Goal: Information Seeking & Learning: Learn about a topic

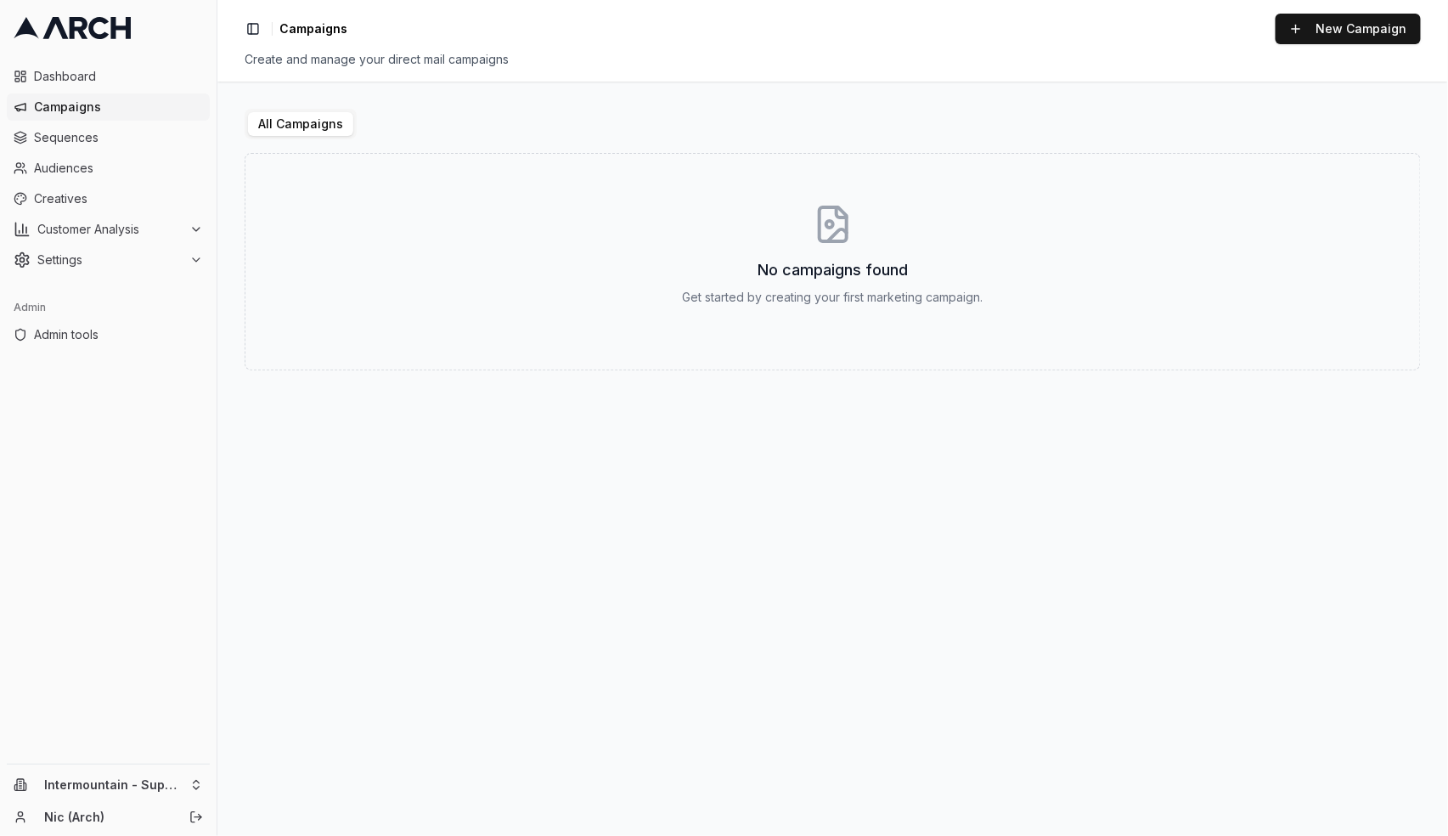
click at [198, 782] on html "Dashboard Campaigns Sequences Audiences Creatives Customer Analysis Settings Ad…" at bounding box center [724, 418] width 1448 height 836
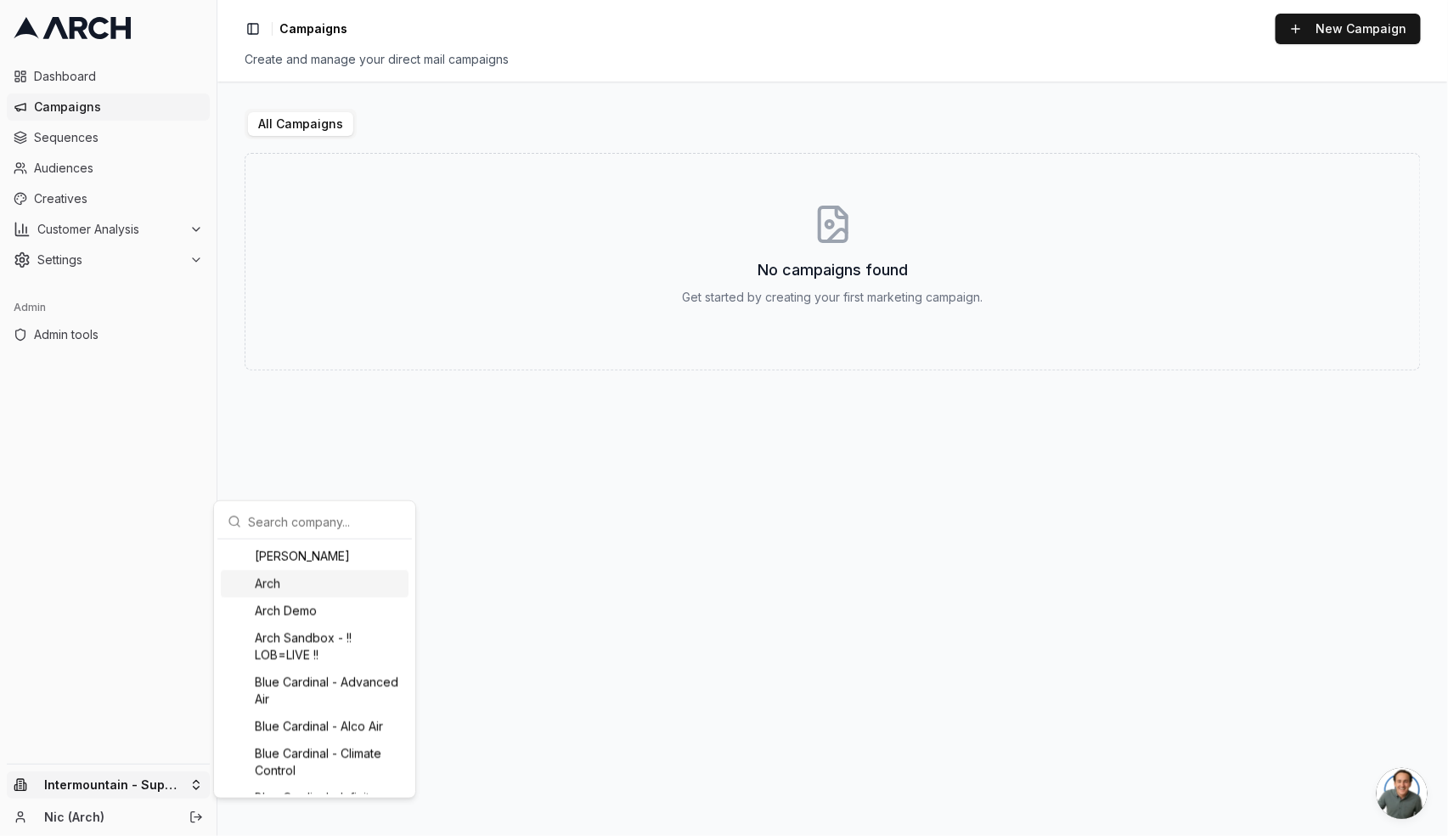
click at [284, 525] on input "text" at bounding box center [325, 522] width 154 height 34
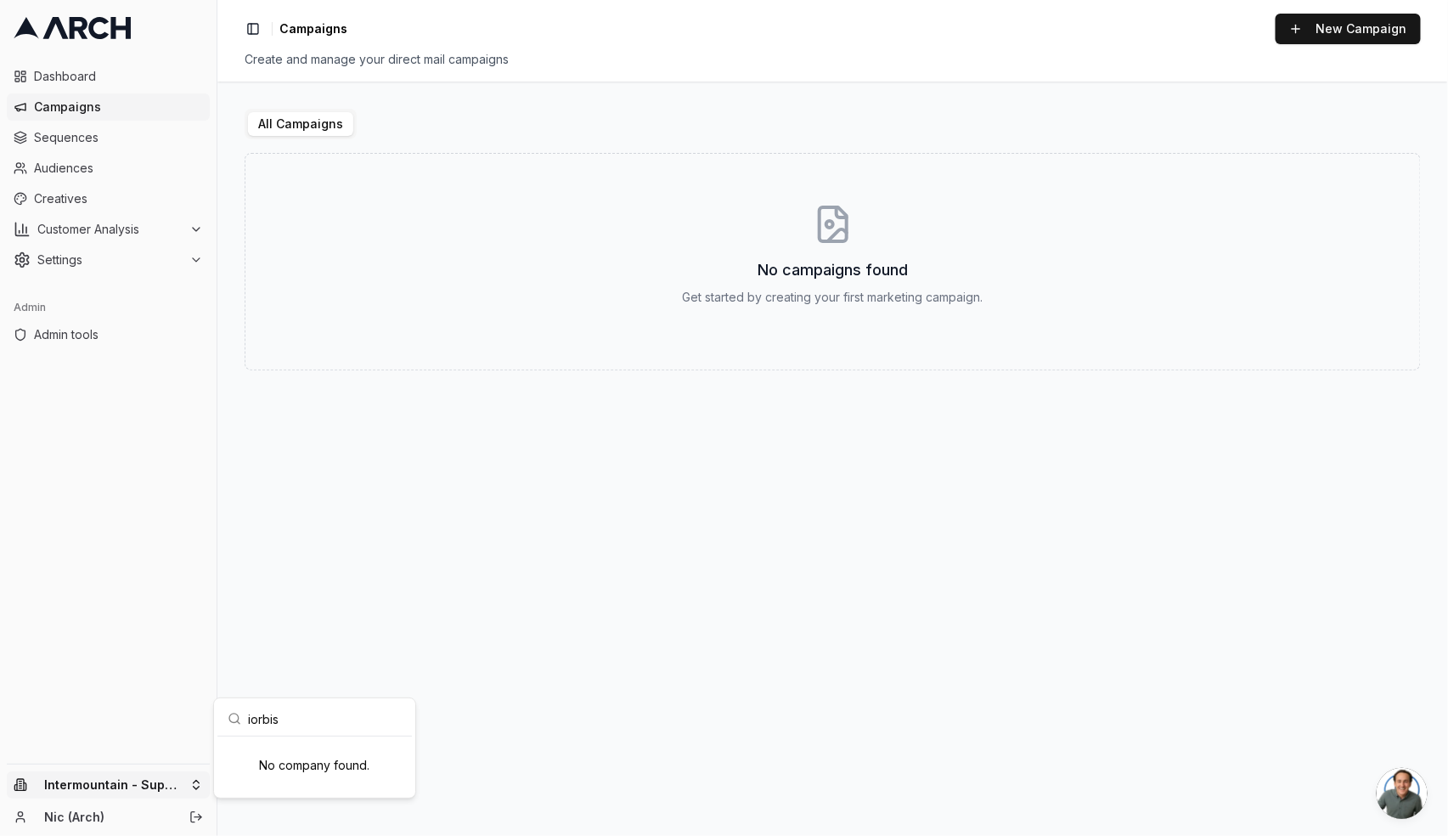
type input "irbis"
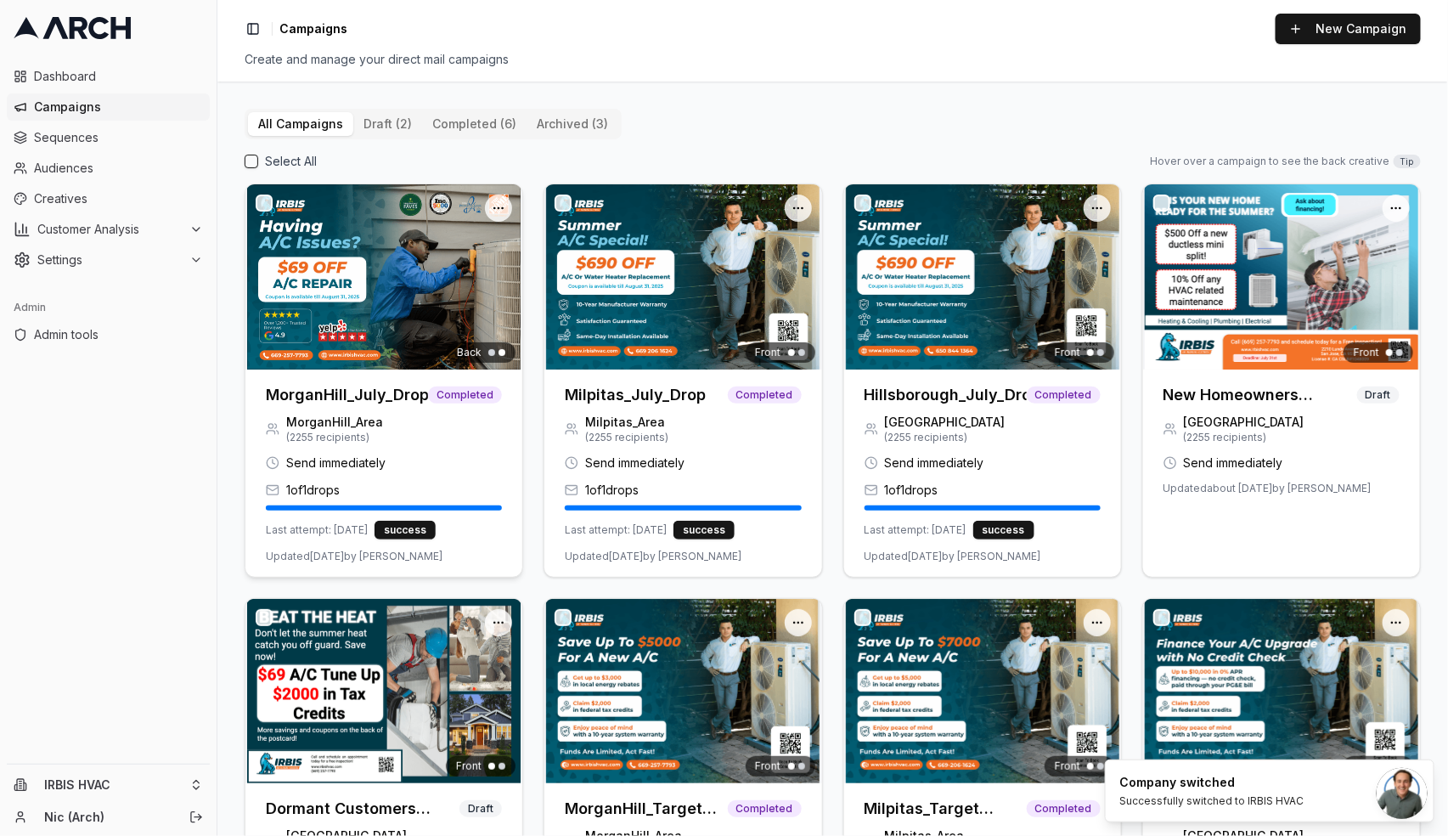
click at [375, 307] on img at bounding box center [383, 276] width 277 height 185
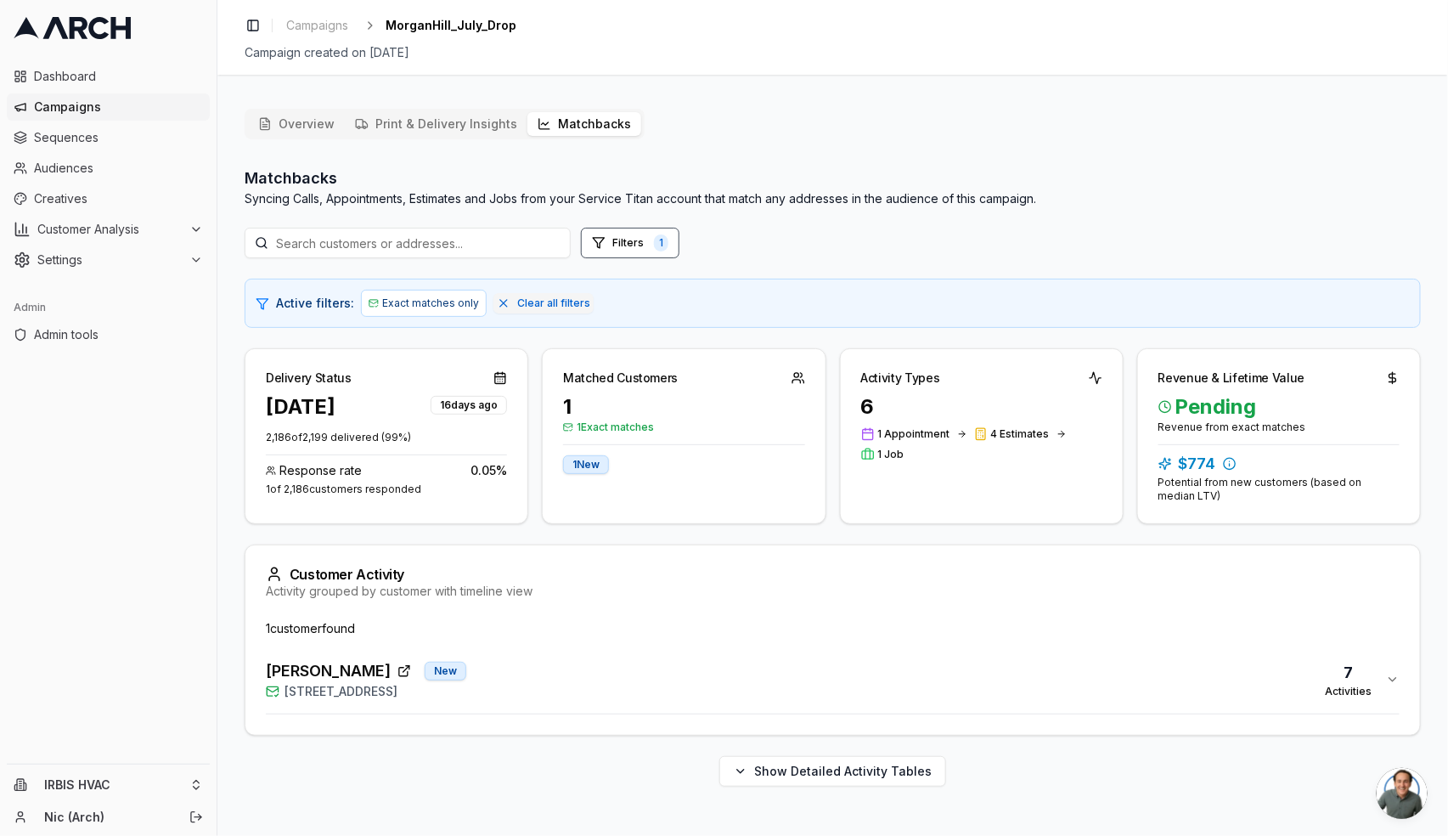
click at [538, 115] on button "Matchbacks" at bounding box center [584, 124] width 114 height 24
click at [363, 666] on span "[PERSON_NAME]" at bounding box center [328, 671] width 125 height 24
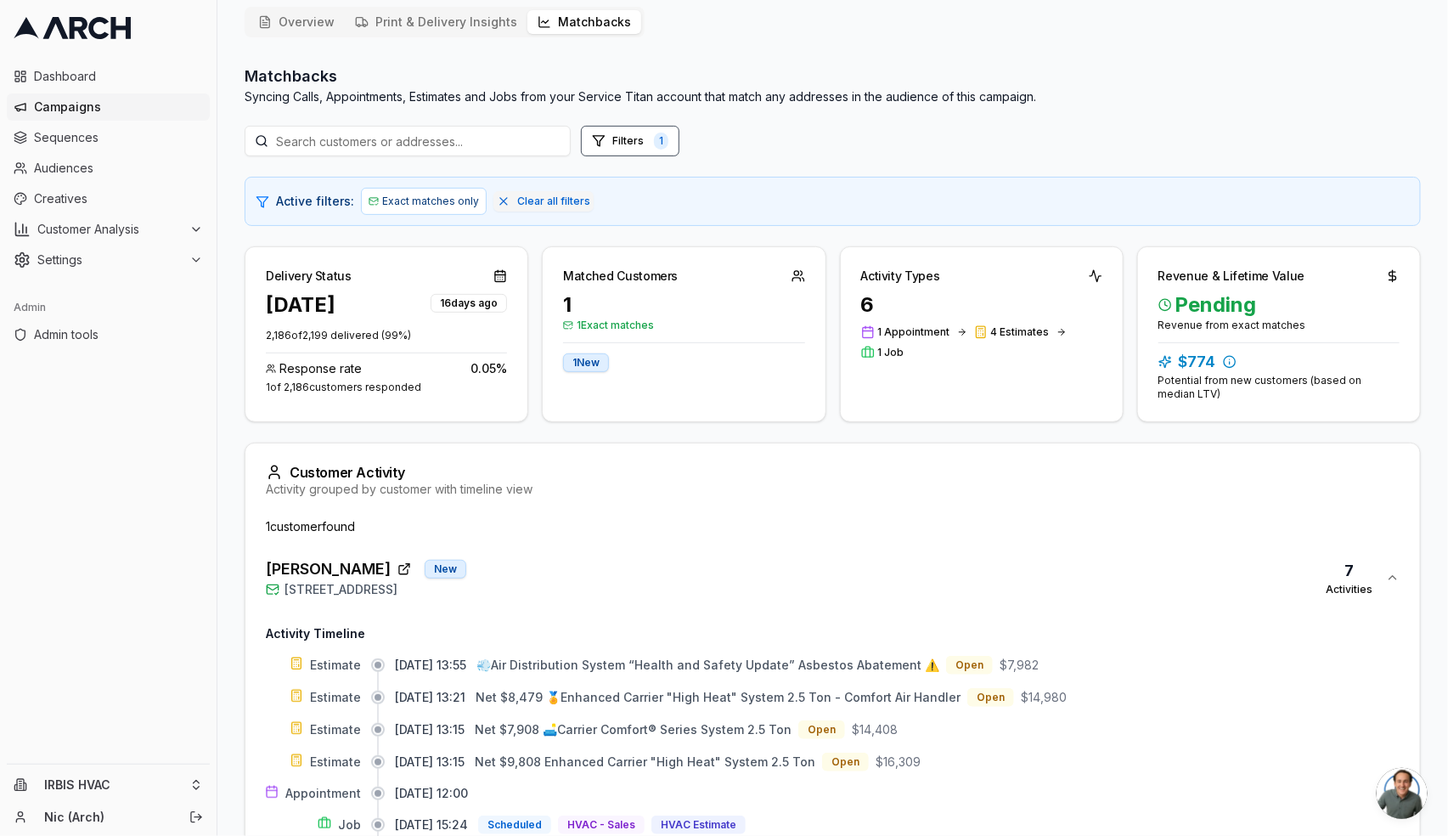
scroll to position [277, 0]
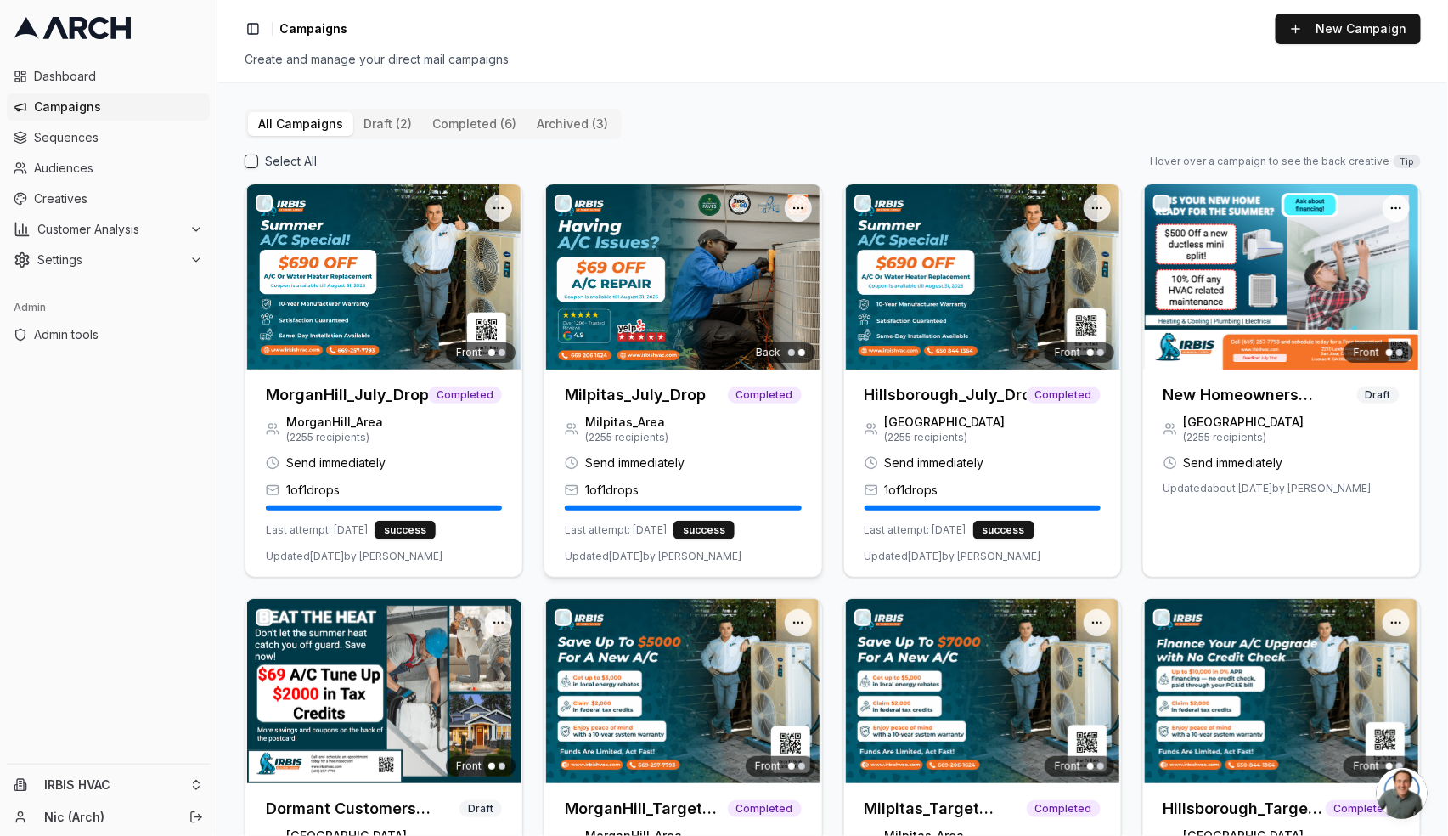
click at [620, 396] on h3 "Milpitas_July_Drop" at bounding box center [635, 395] width 141 height 24
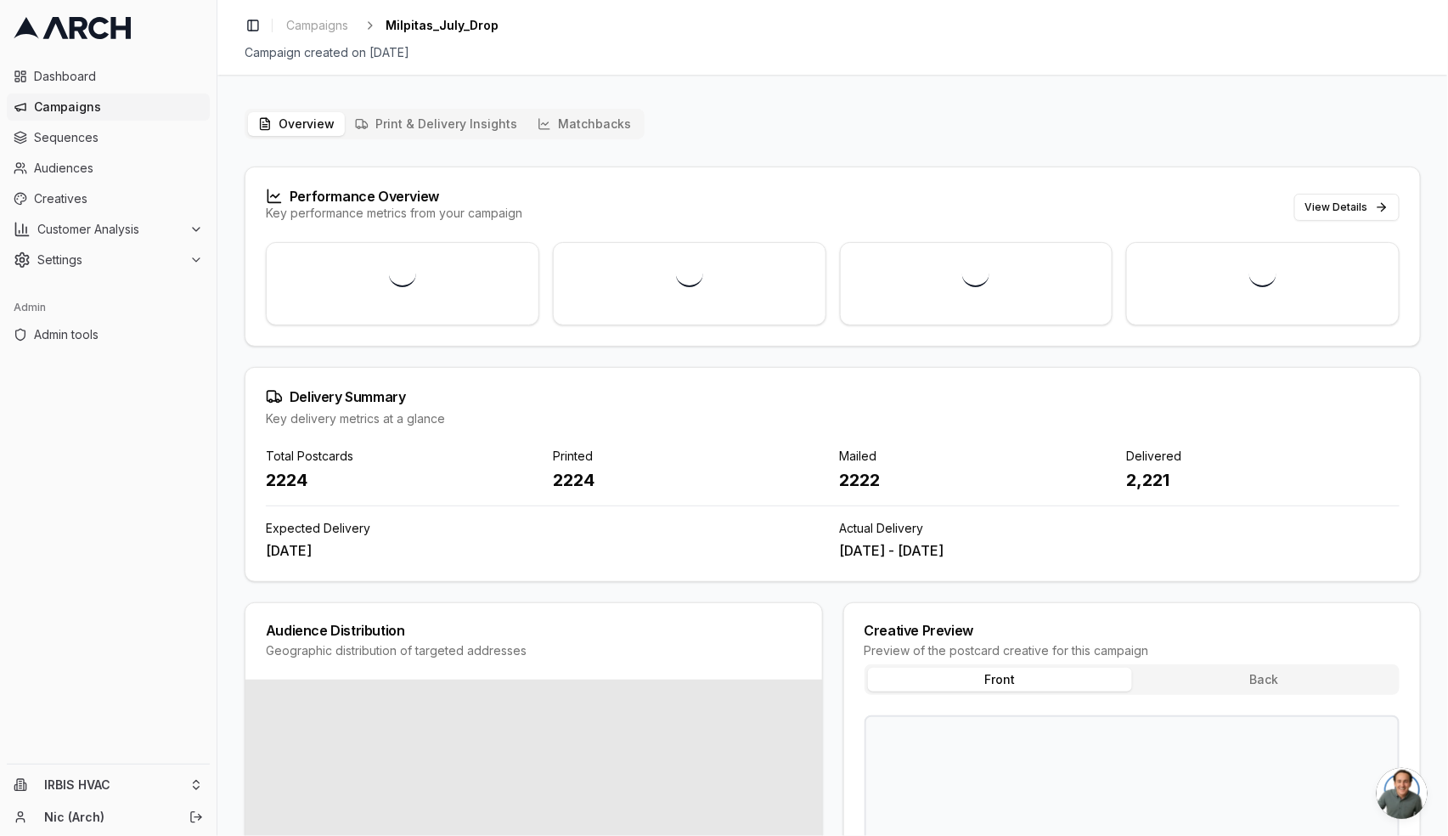
drag, startPoint x: 572, startPoint y: 101, endPoint x: 573, endPoint y: 118, distance: 17.0
click at [573, 104] on div "Overview Print & Delivery Insights Matchbacks Performance Overview Key performa…" at bounding box center [832, 607] width 1231 height 1025
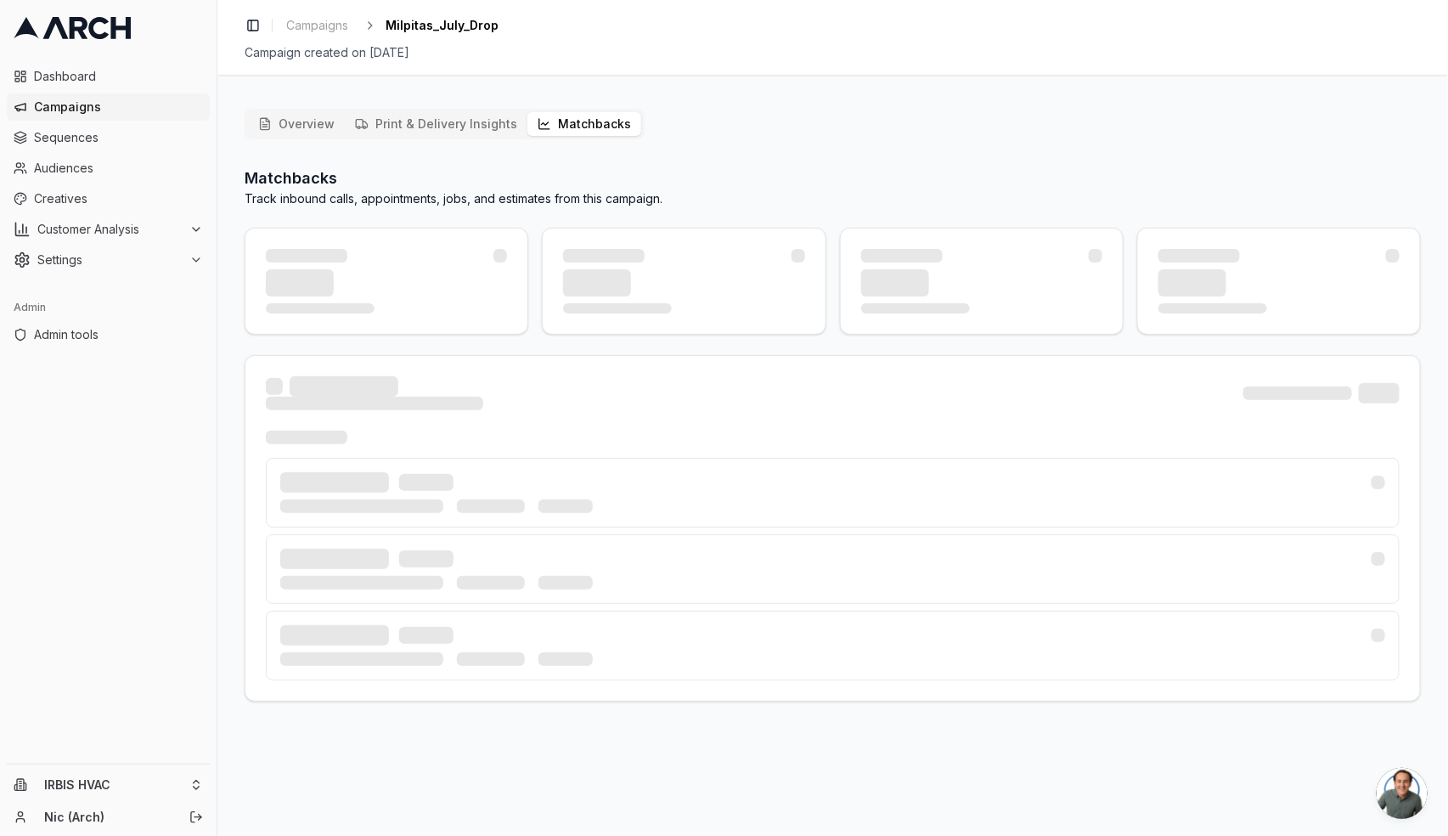
click at [573, 119] on button "Matchbacks" at bounding box center [584, 124] width 114 height 24
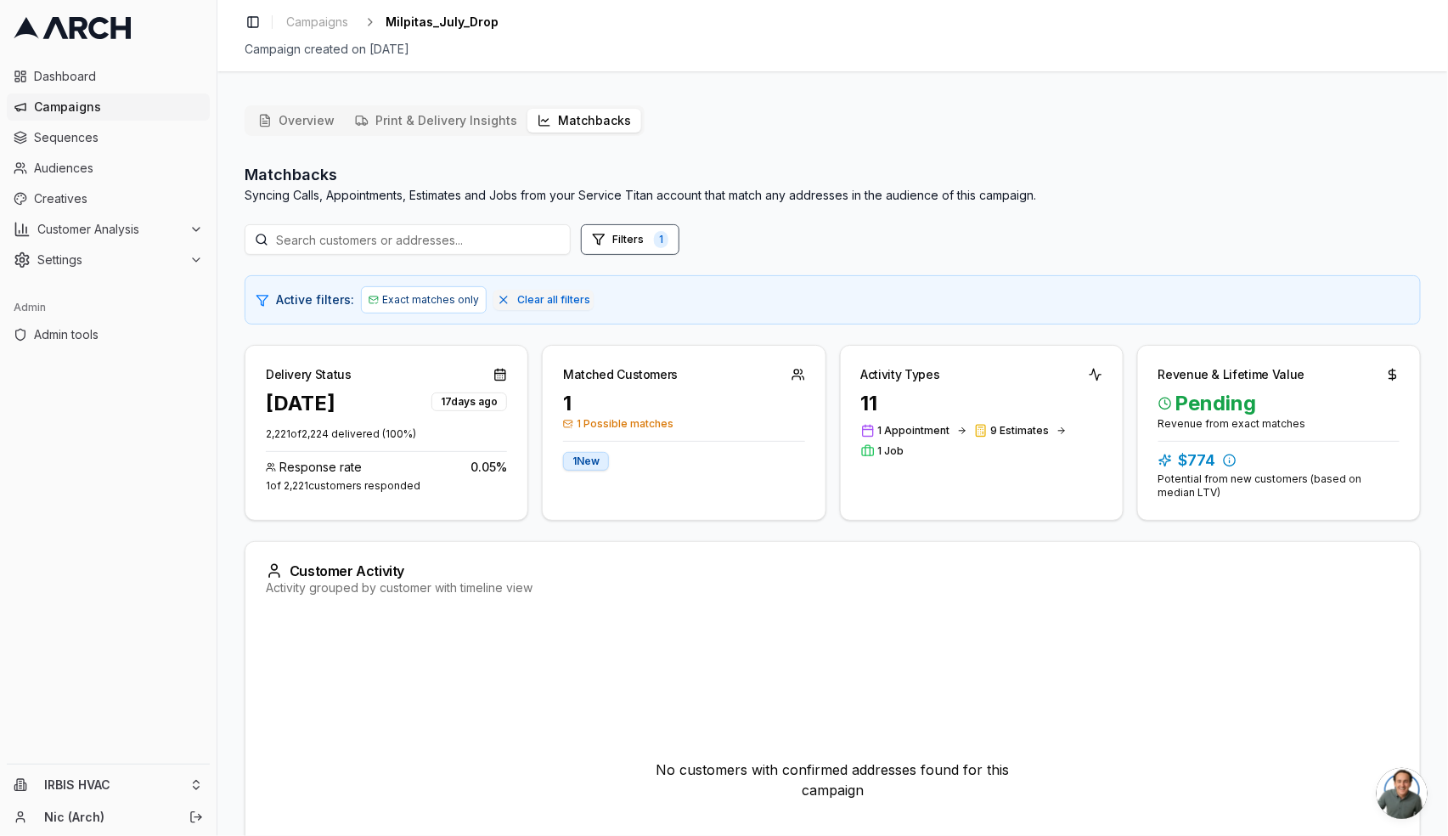
scroll to position [209, 0]
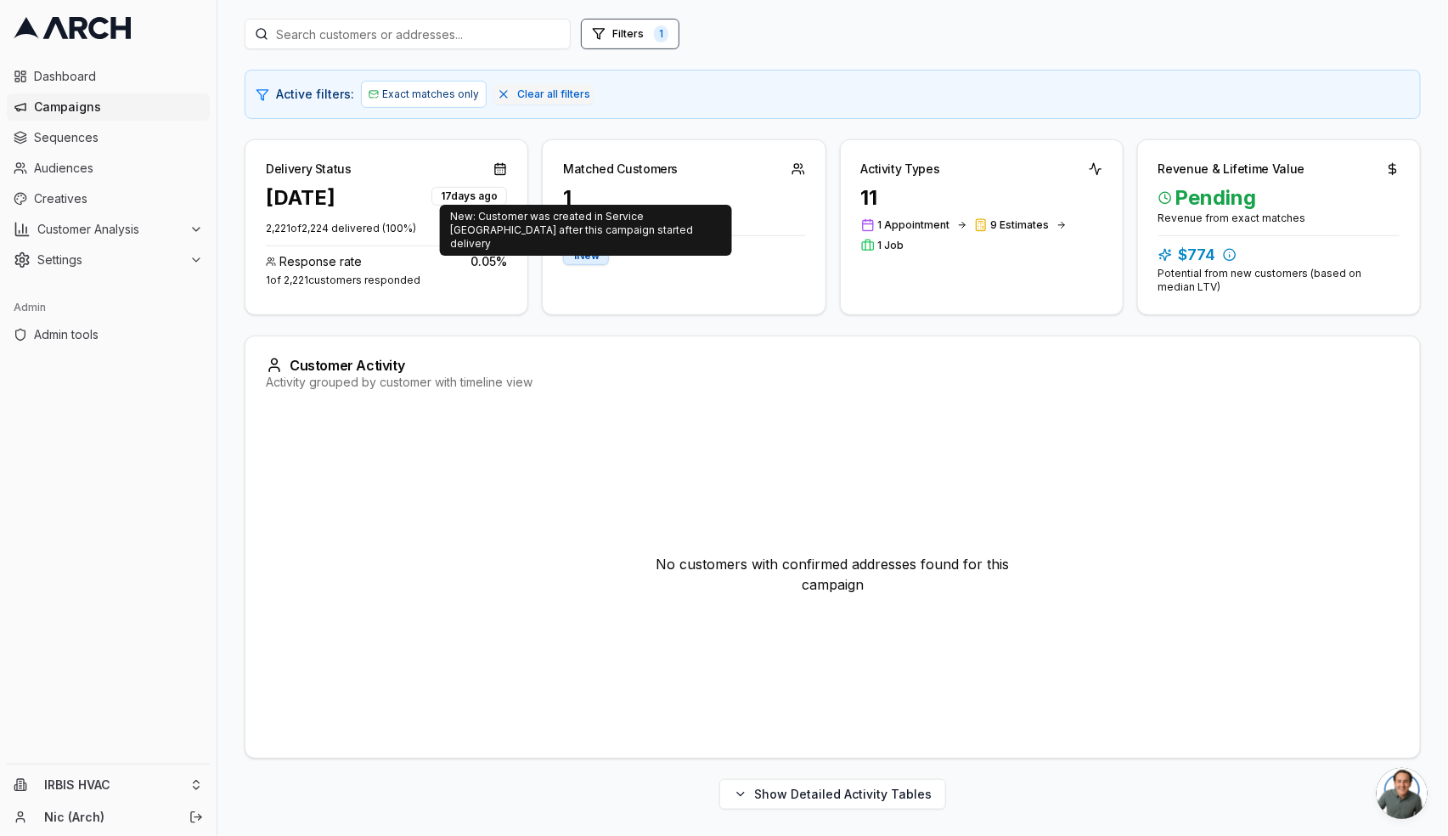
click at [672, 262] on div "1 New" at bounding box center [683, 255] width 241 height 19
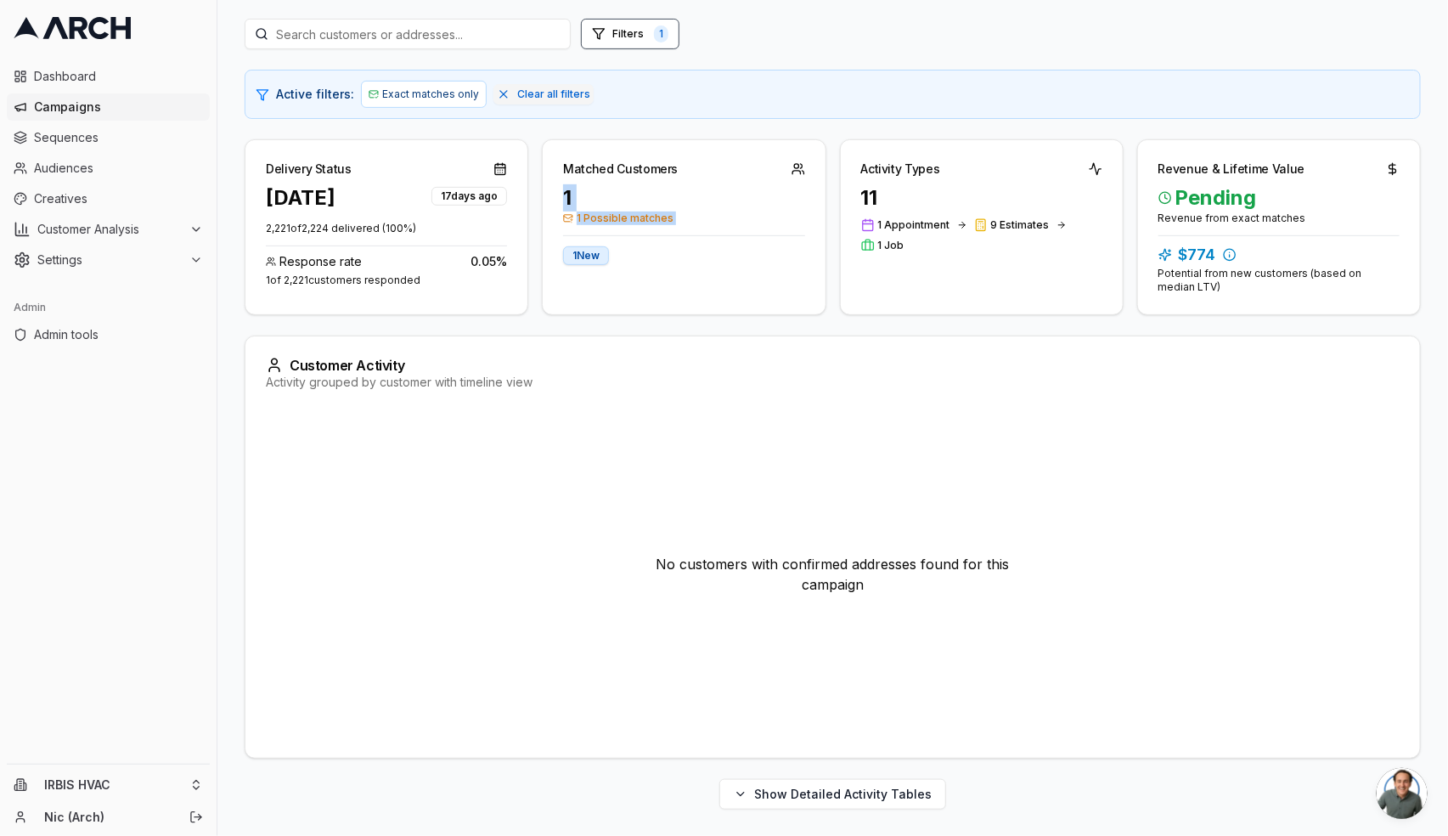
drag, startPoint x: 557, startPoint y: 199, endPoint x: 718, endPoint y: 235, distance: 164.6
click at [707, 228] on div "1 1 Possible matches 1 New" at bounding box center [684, 234] width 282 height 101
click at [764, 275] on div "1 1 Possible matches 1 New" at bounding box center [684, 234] width 282 height 101
click at [881, 804] on button "Show Detailed Activity Tables" at bounding box center [832, 794] width 227 height 31
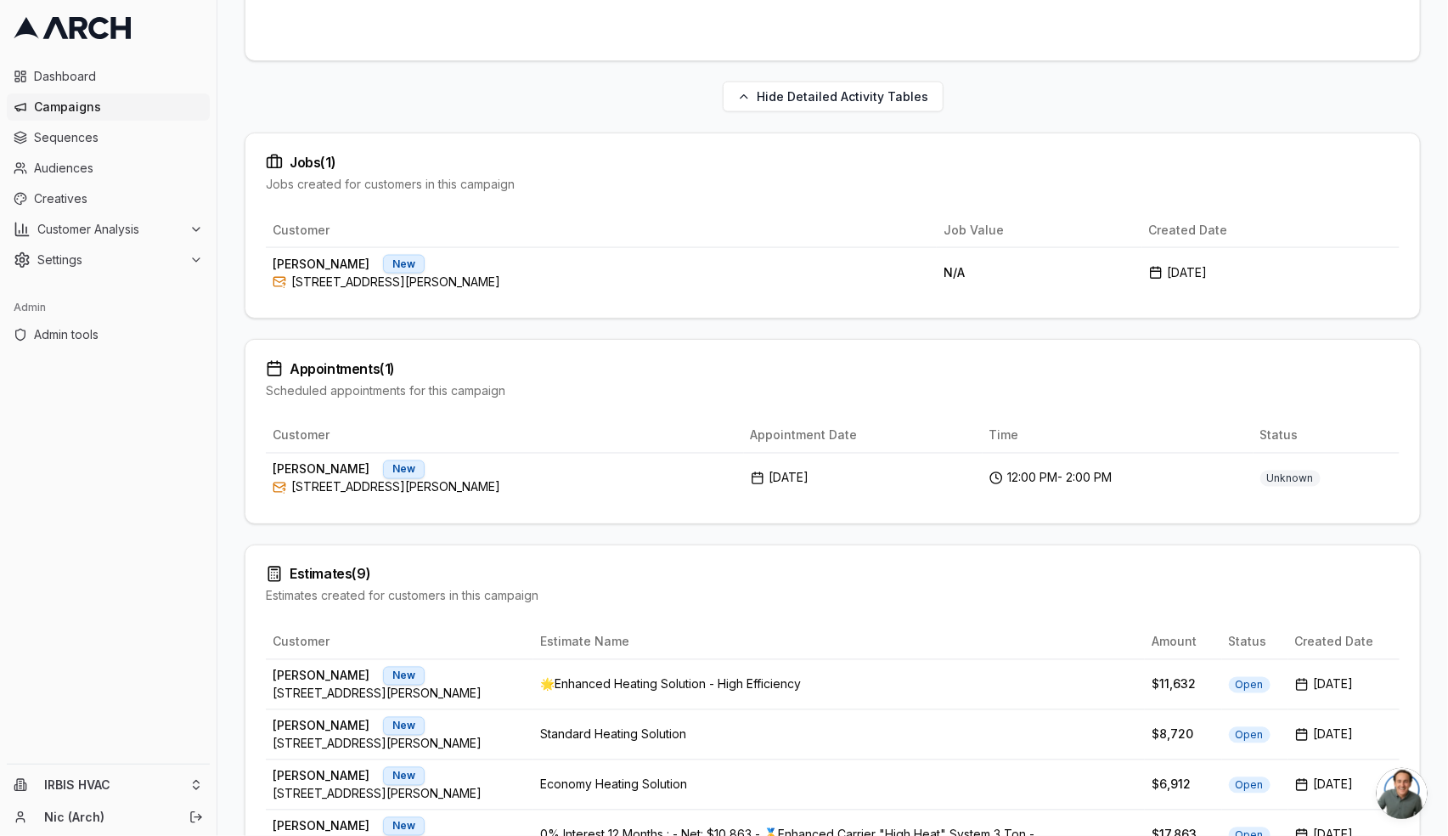
scroll to position [1232, 0]
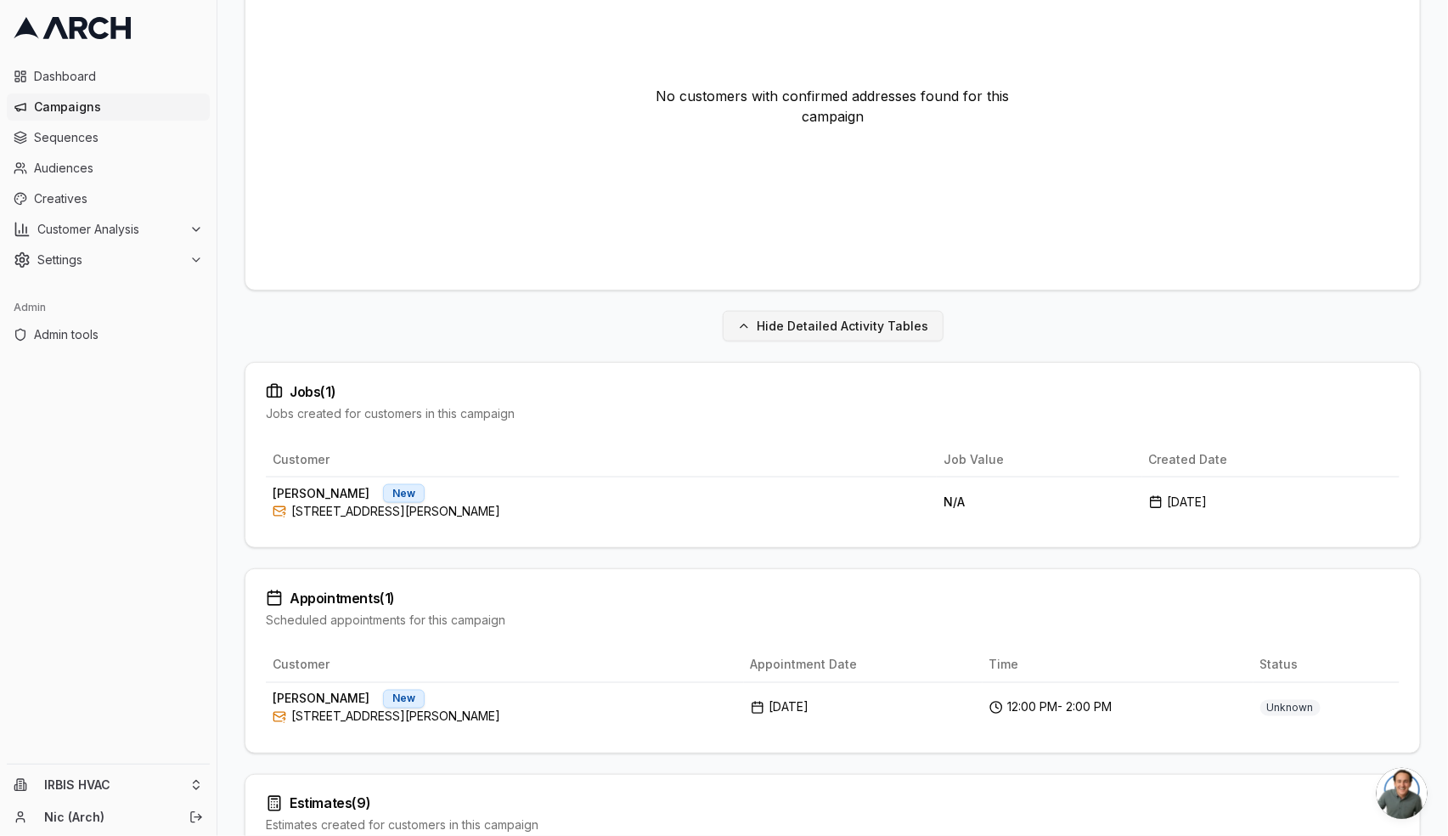
click at [884, 330] on button "Hide Detailed Activity Tables" at bounding box center [833, 326] width 221 height 31
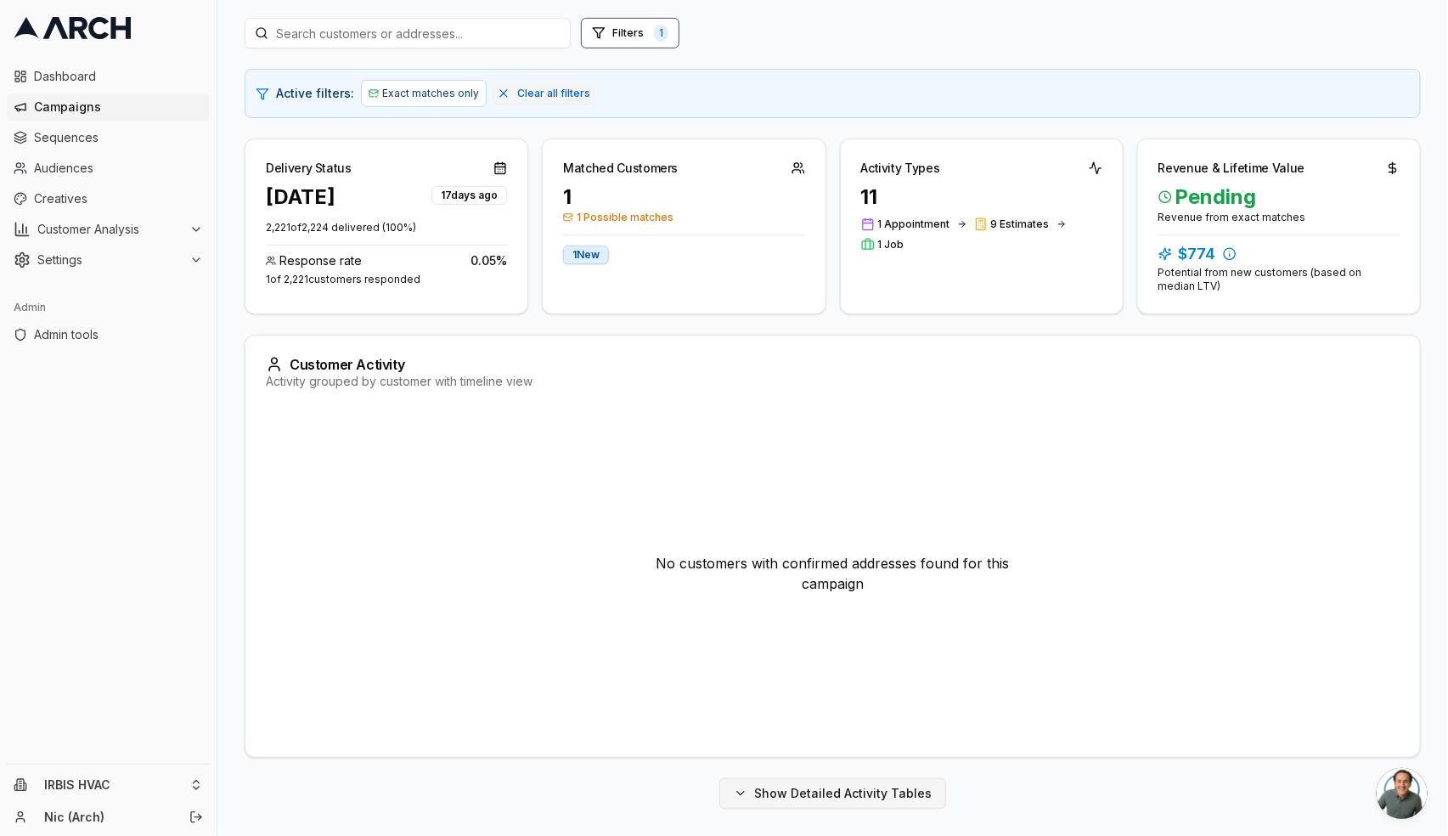
scroll to position [209, 0]
click at [866, 791] on button "Show Detailed Activity Tables" at bounding box center [832, 794] width 227 height 31
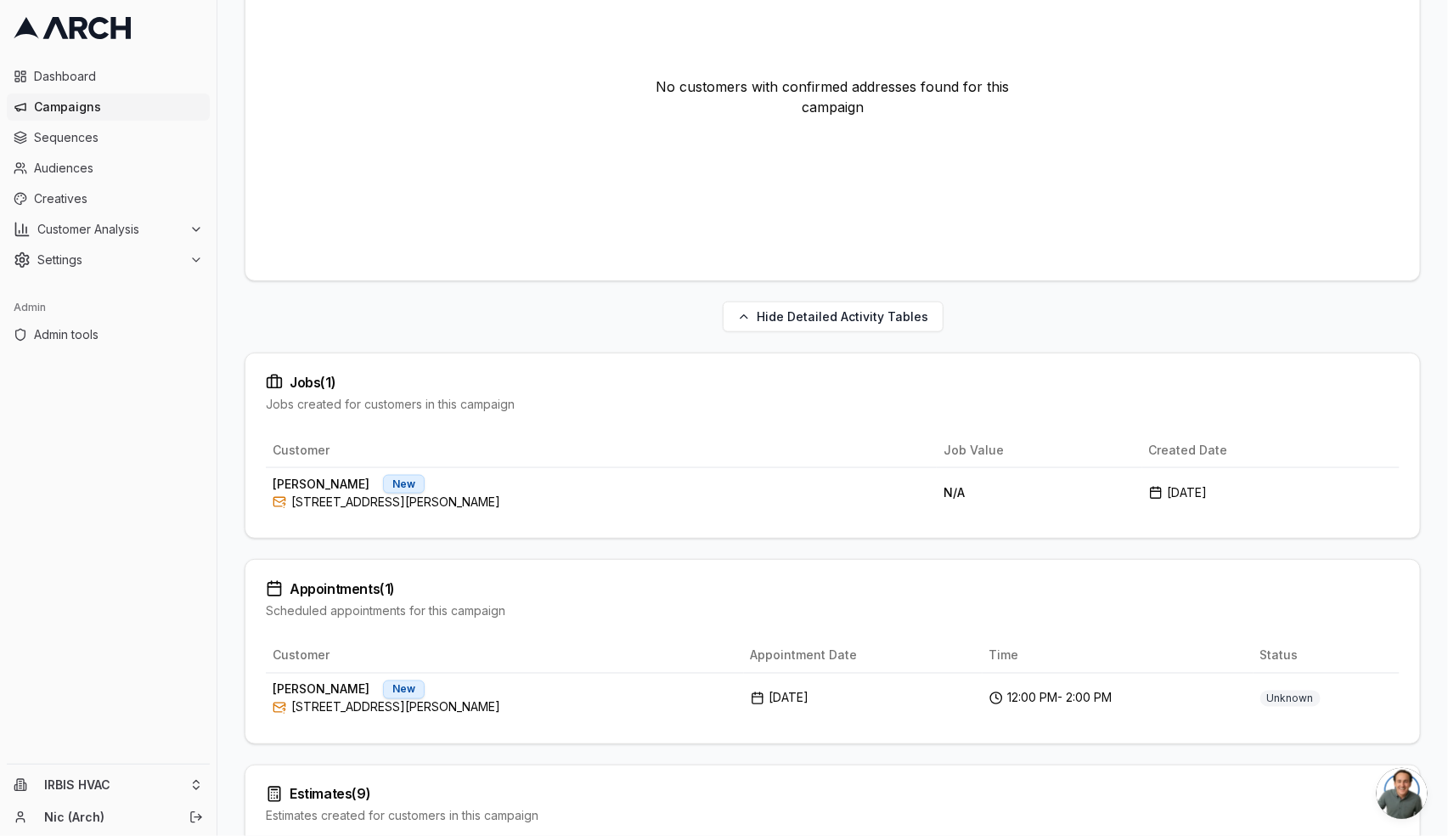
scroll to position [780, 0]
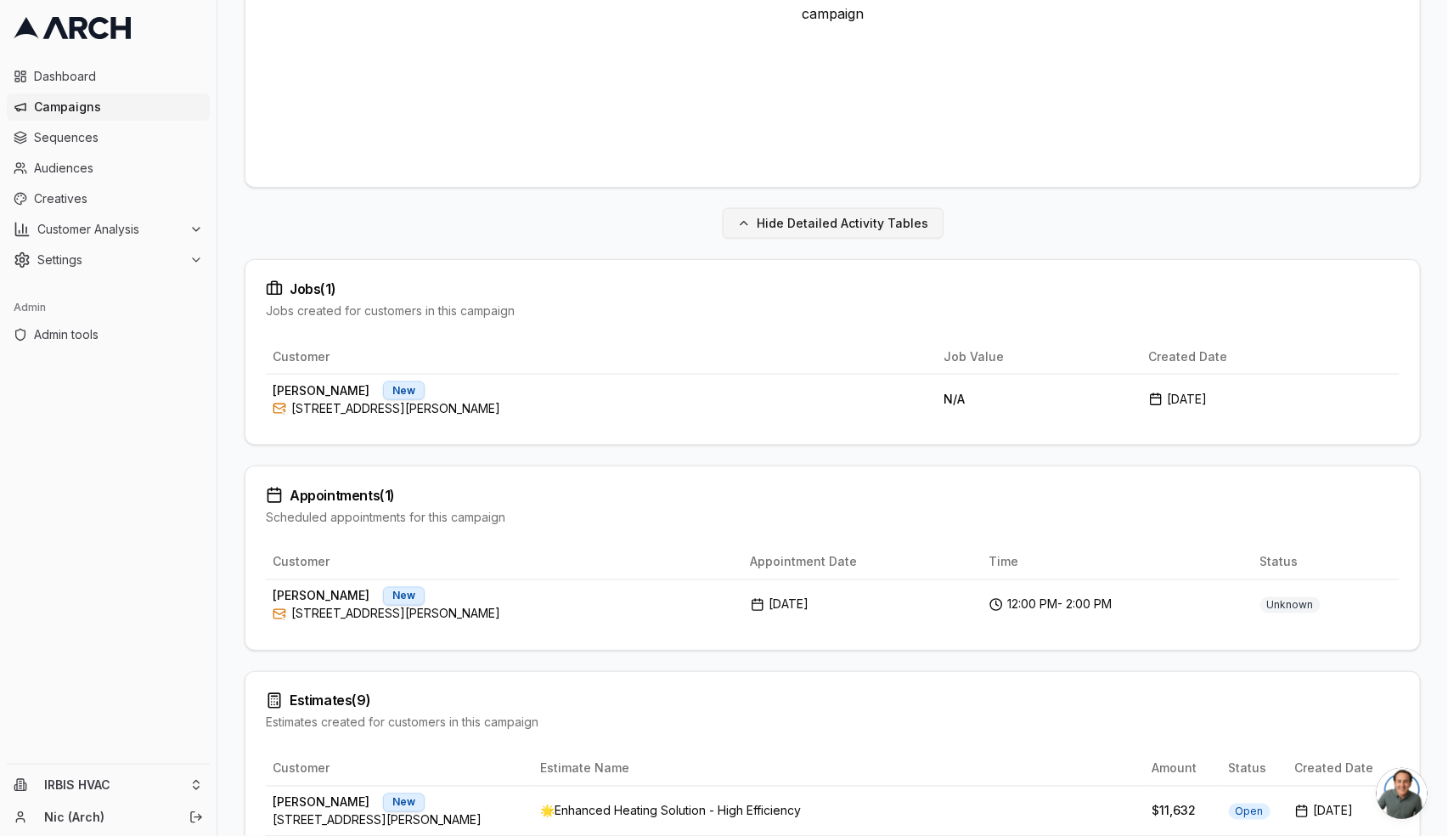
click at [879, 221] on button "Hide Detailed Activity Tables" at bounding box center [833, 223] width 221 height 31
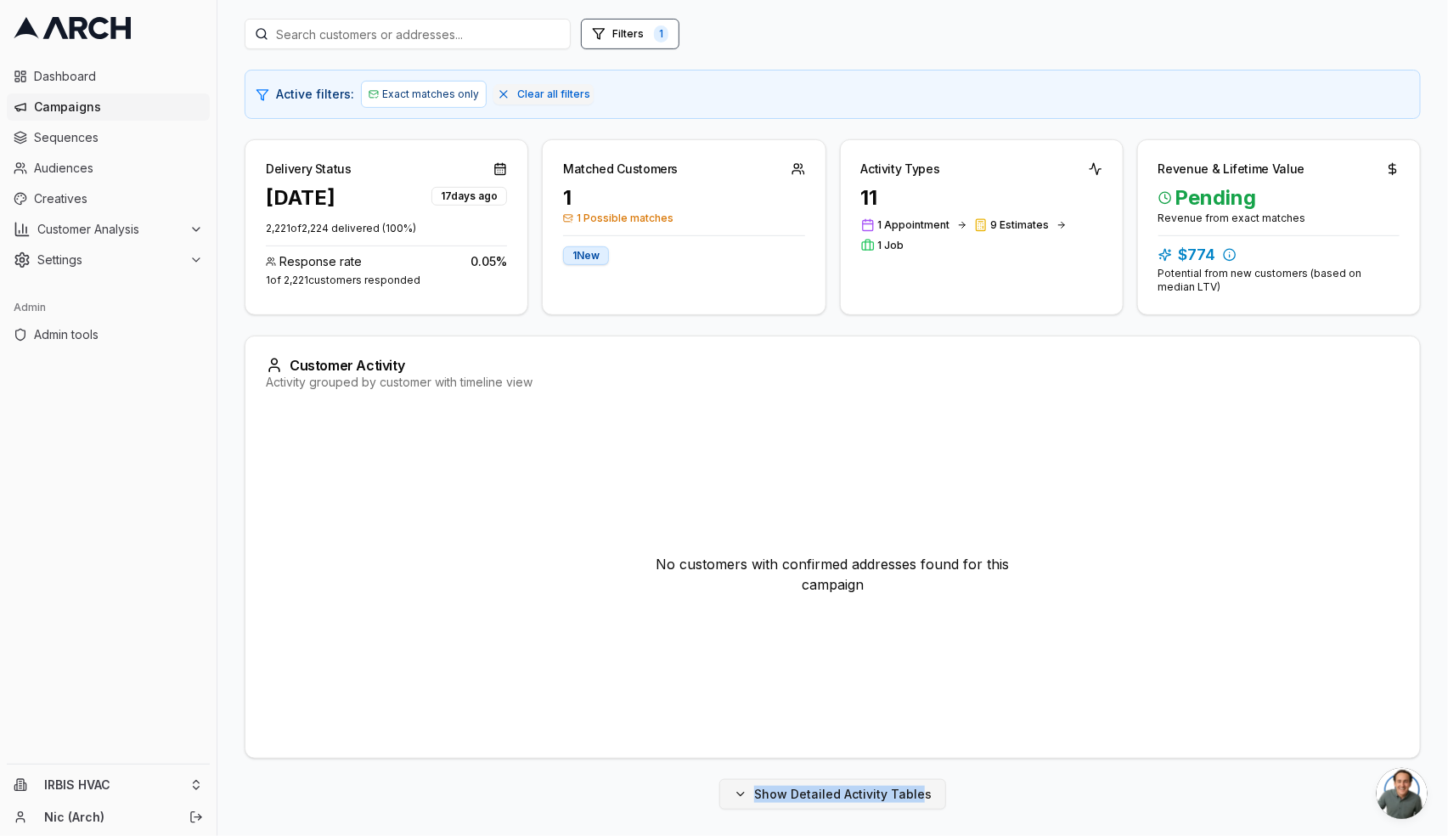
drag, startPoint x: 998, startPoint y: 800, endPoint x: 919, endPoint y: 795, distance: 79.2
click at [919, 795] on div "Show Detailed Activity Tables" at bounding box center [833, 794] width 1176 height 31
copy button "Show Detailed Activity Table"
click at [814, 786] on button "Show Detailed Activity Tables" at bounding box center [832, 794] width 227 height 31
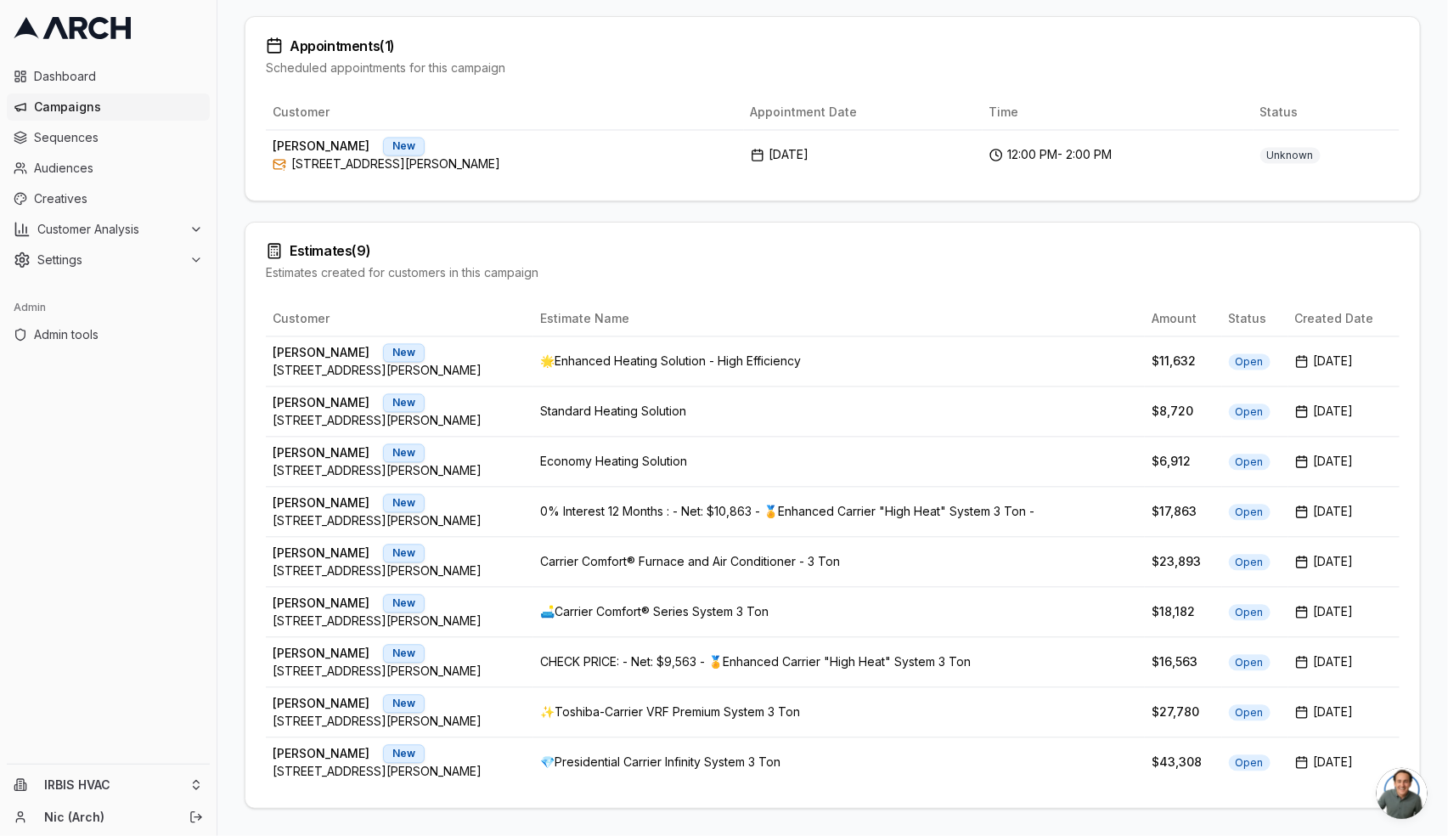
click at [532, 213] on div "Jobs ( 1 ) Jobs created for customers in this campaign Customer Job Value Creat…" at bounding box center [833, 309] width 1176 height 999
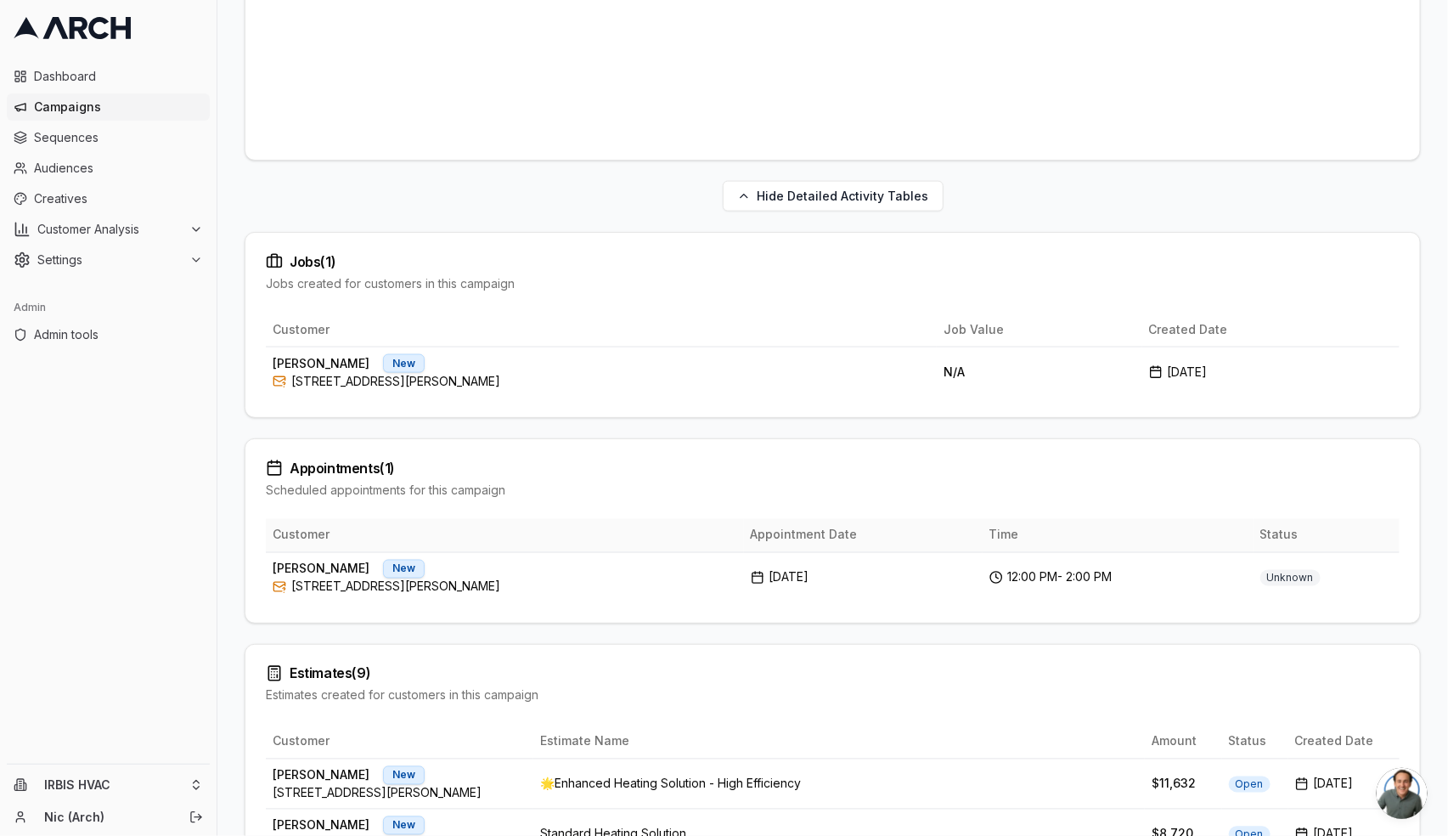
scroll to position [625, 0]
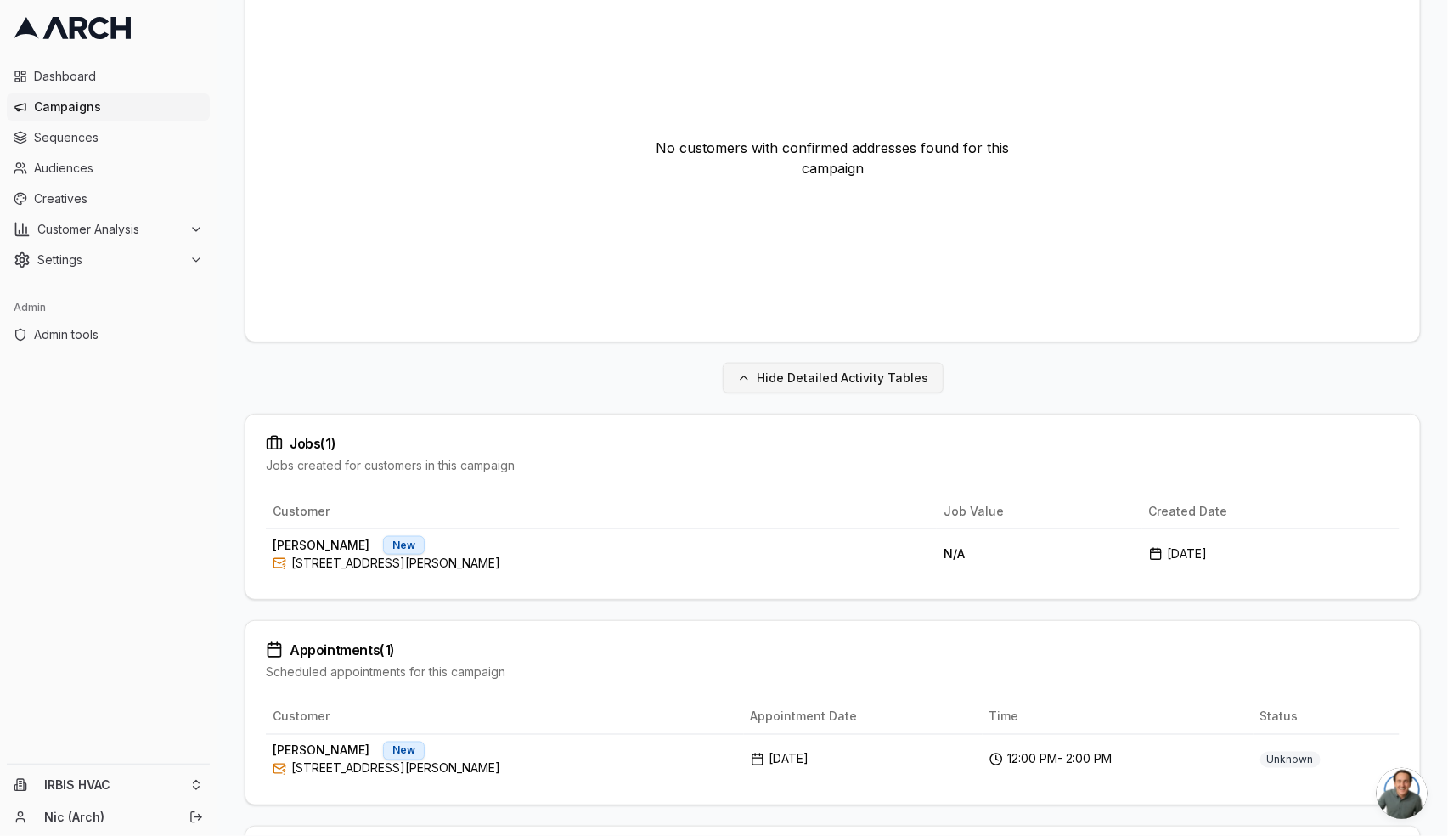
click at [849, 383] on button "Hide Detailed Activity Tables" at bounding box center [833, 378] width 221 height 31
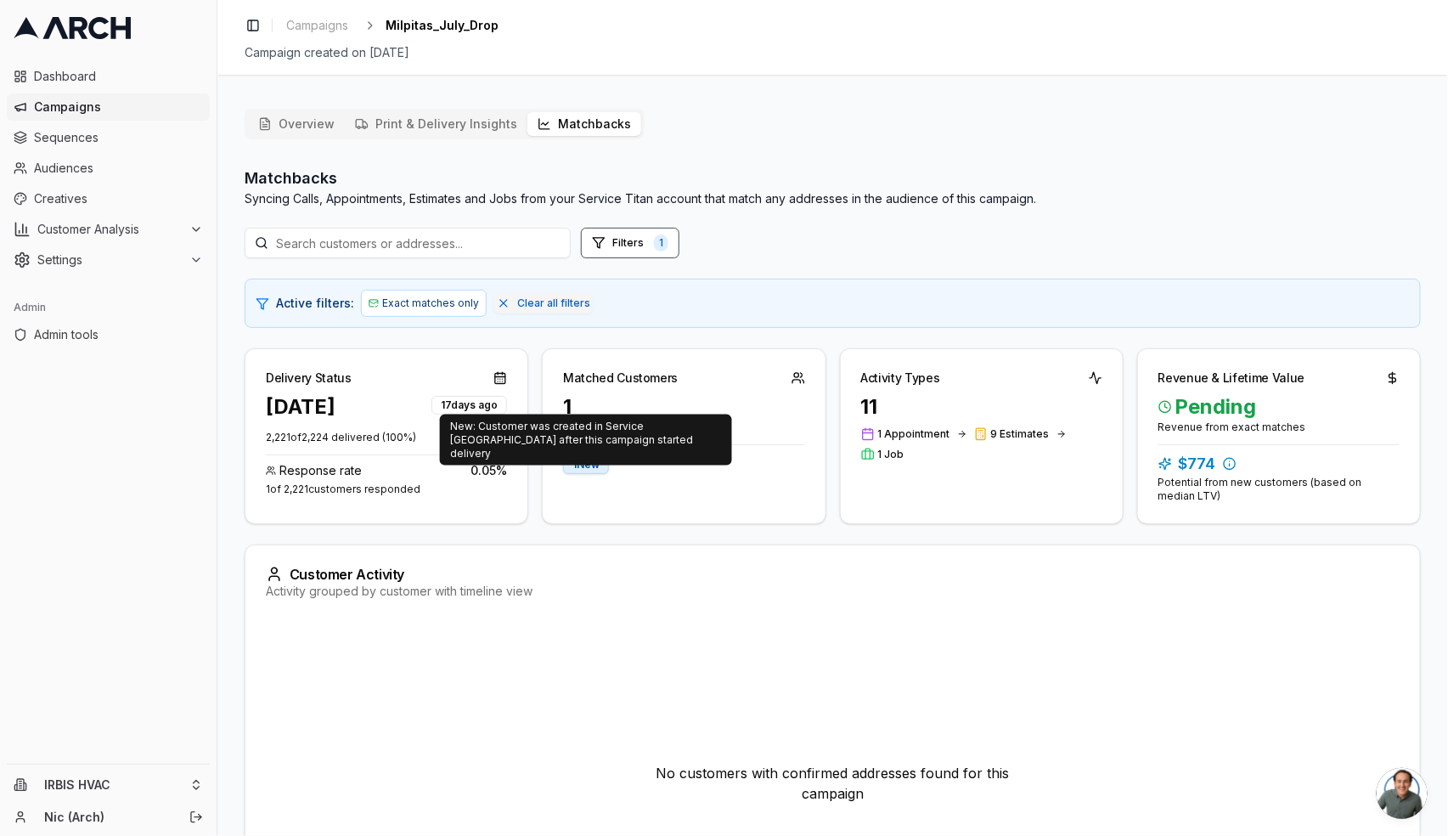
scroll to position [209, 0]
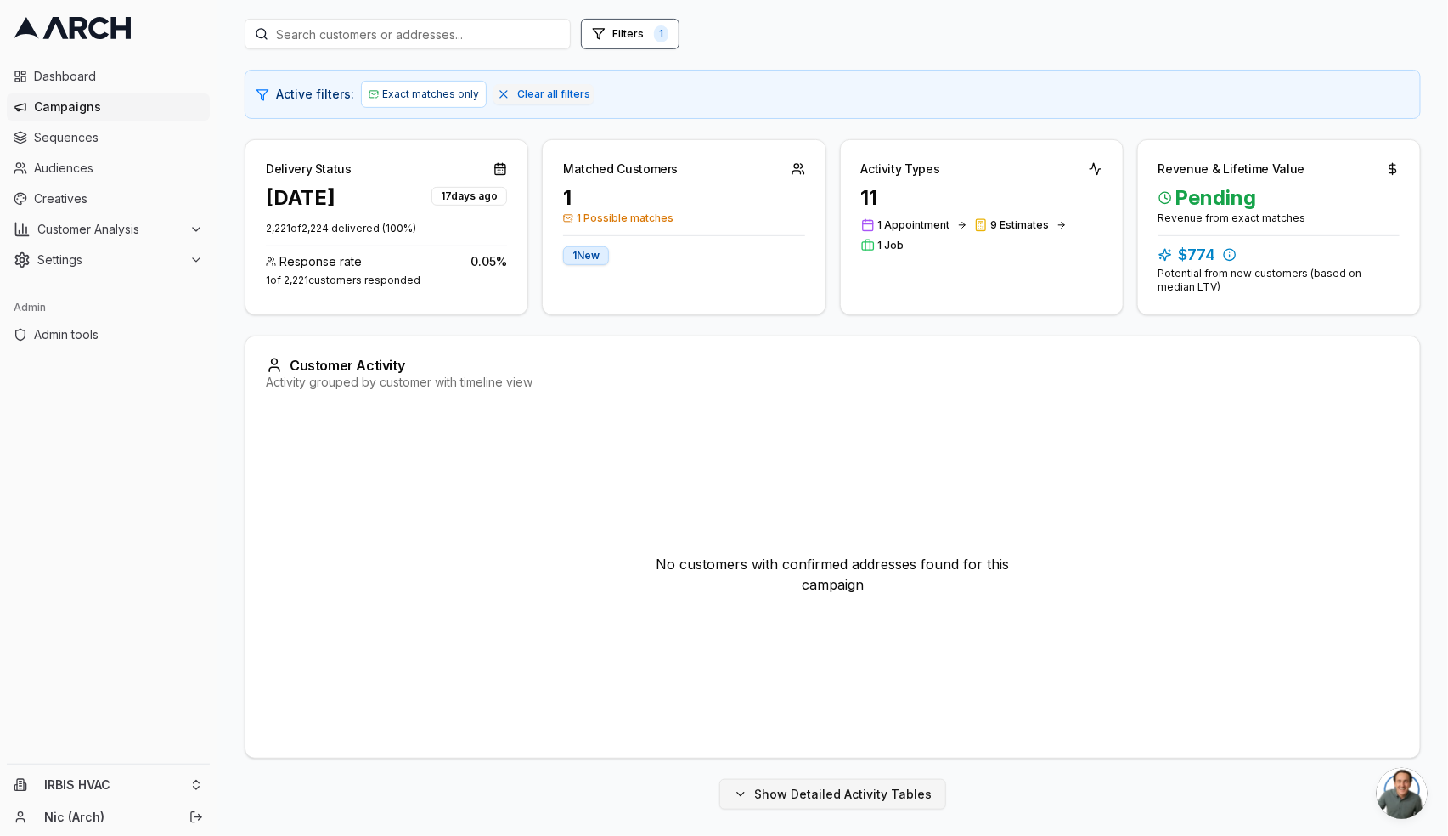
click at [826, 787] on button "Show Detailed Activity Tables" at bounding box center [832, 794] width 227 height 31
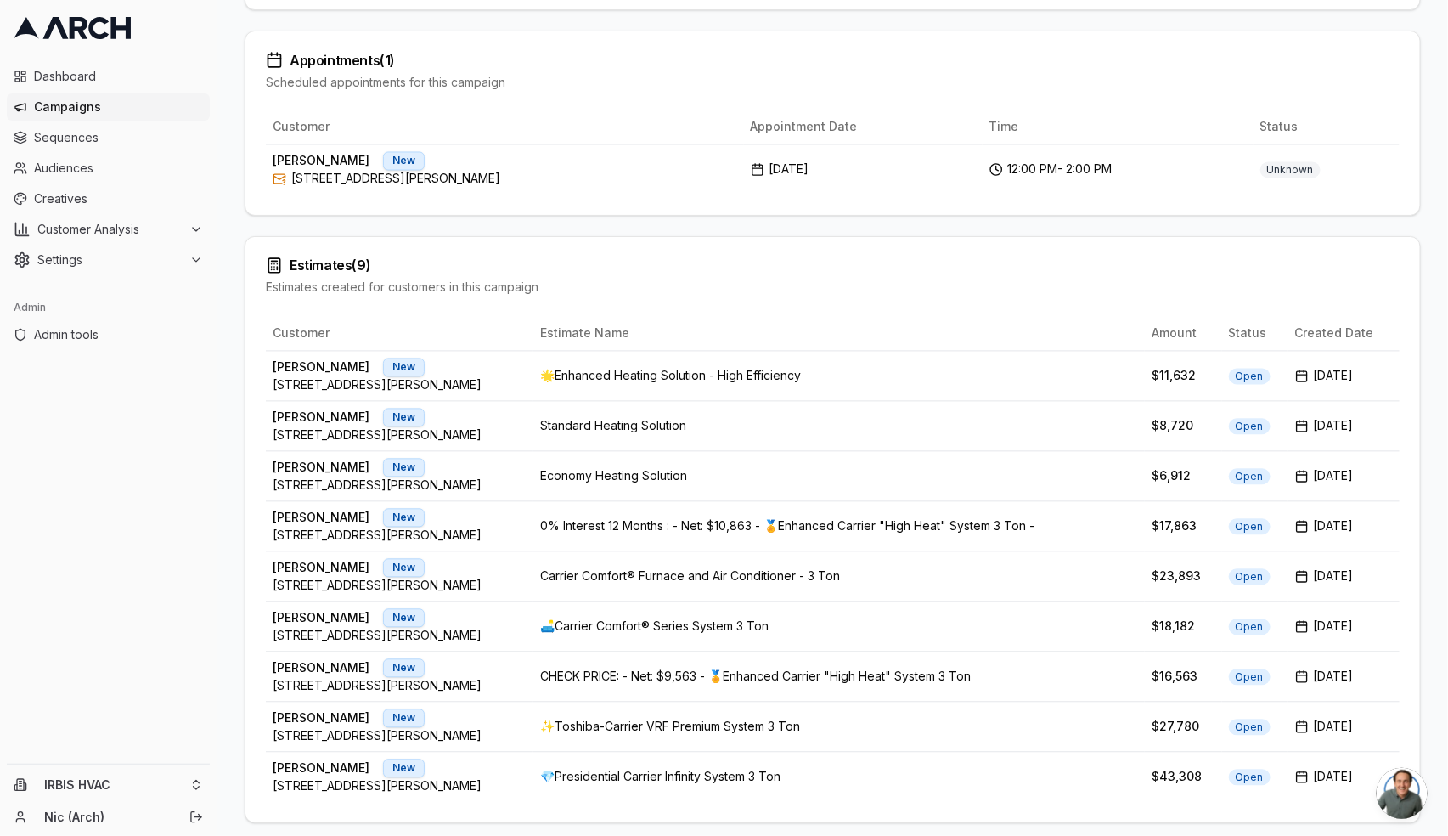
scroll to position [1232, 0]
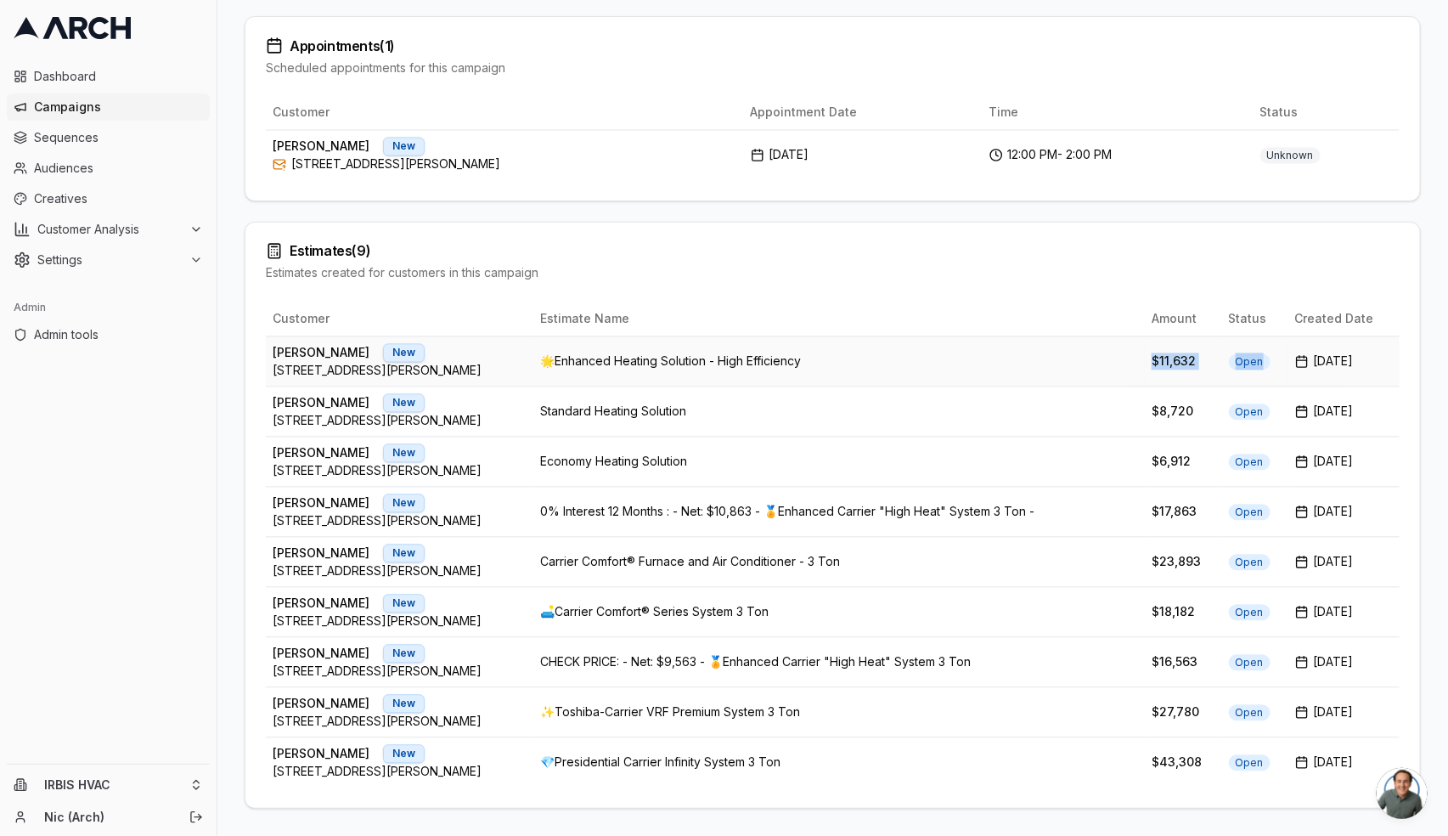
drag, startPoint x: 1158, startPoint y: 367, endPoint x: 1219, endPoint y: 375, distance: 61.6
click at [1219, 375] on tr "[PERSON_NAME] [GEOGRAPHIC_DATA][STREET_ADDRESS][PERSON_NAME] 🌟Enhanced Heating …" at bounding box center [833, 361] width 1134 height 50
click at [969, 253] on div "Estimates ( 9 )" at bounding box center [833, 251] width 1134 height 17
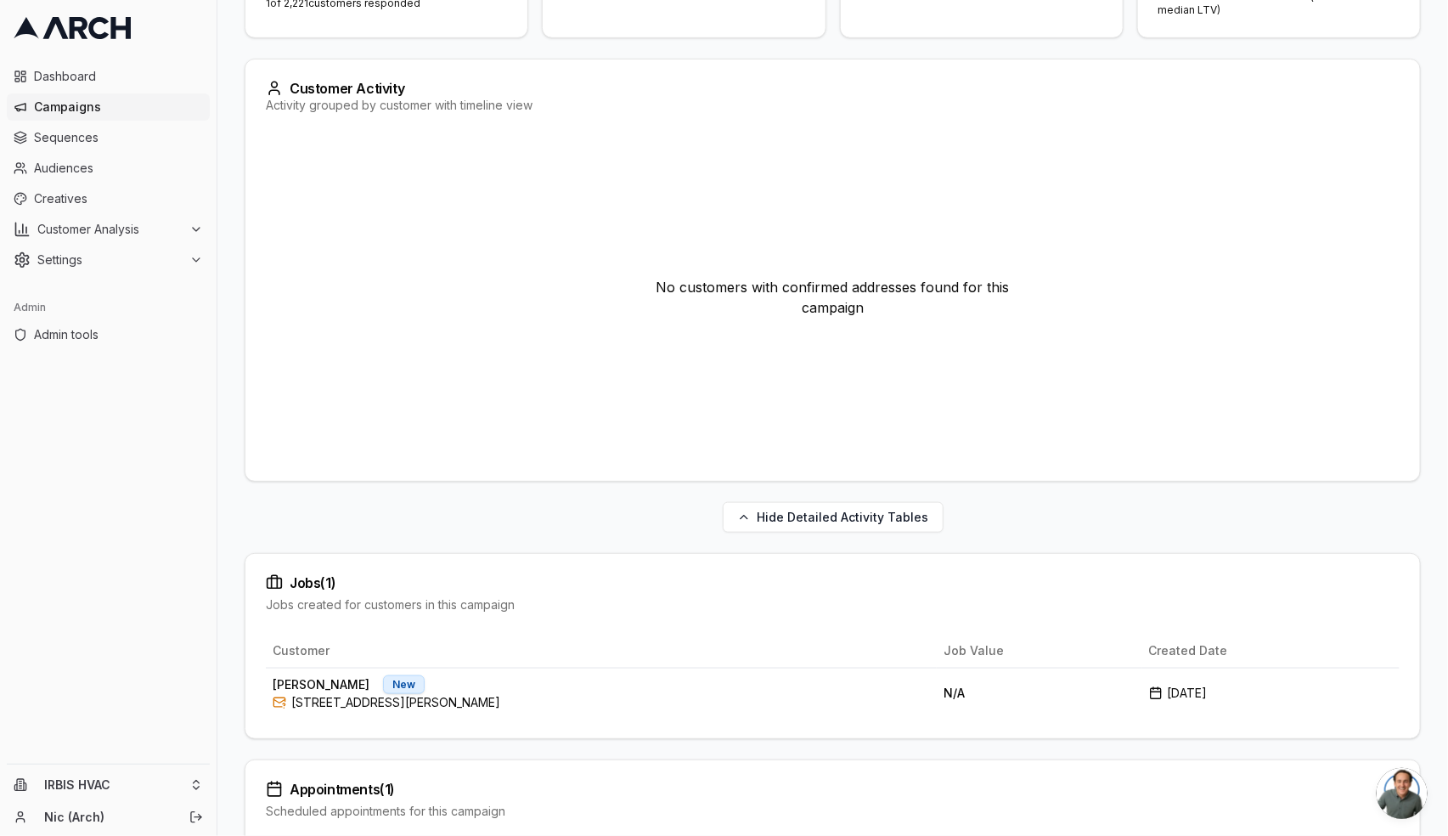
scroll to position [737, 0]
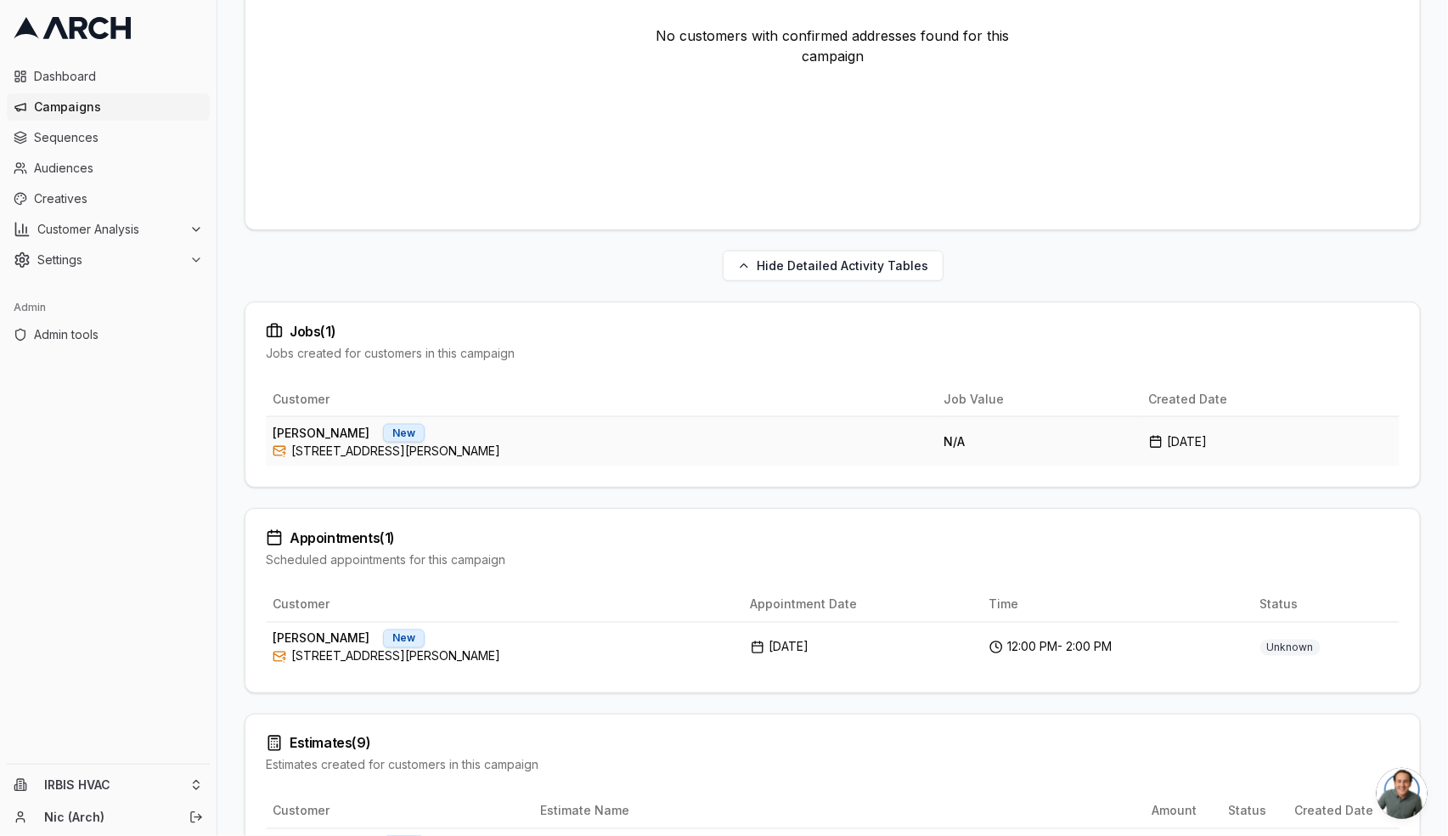
click at [482, 437] on div "[PERSON_NAME] New" at bounding box center [601, 433] width 657 height 19
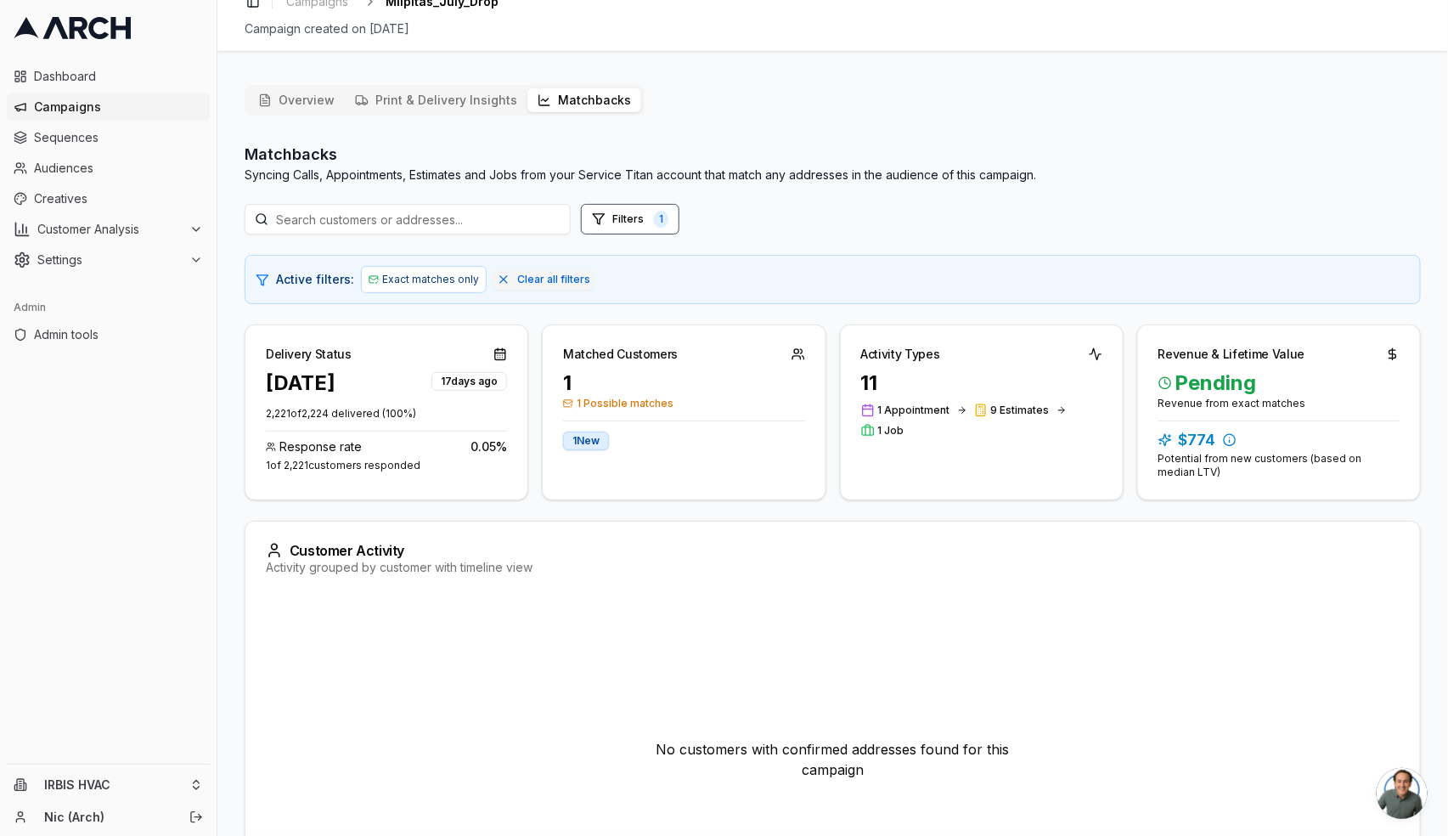
scroll to position [31, 0]
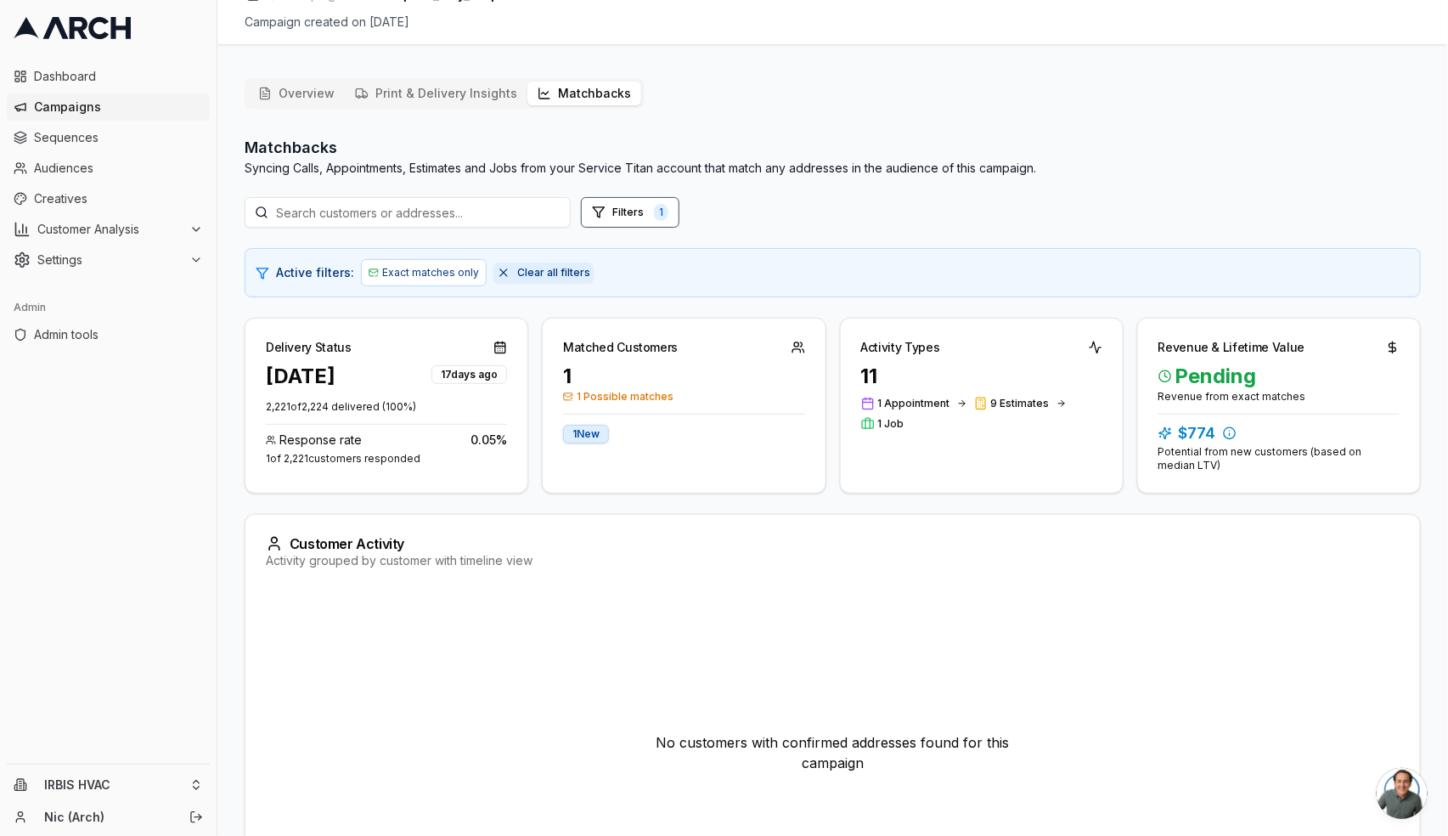
click at [516, 262] on button "Clear all filters" at bounding box center [544, 272] width 100 height 20
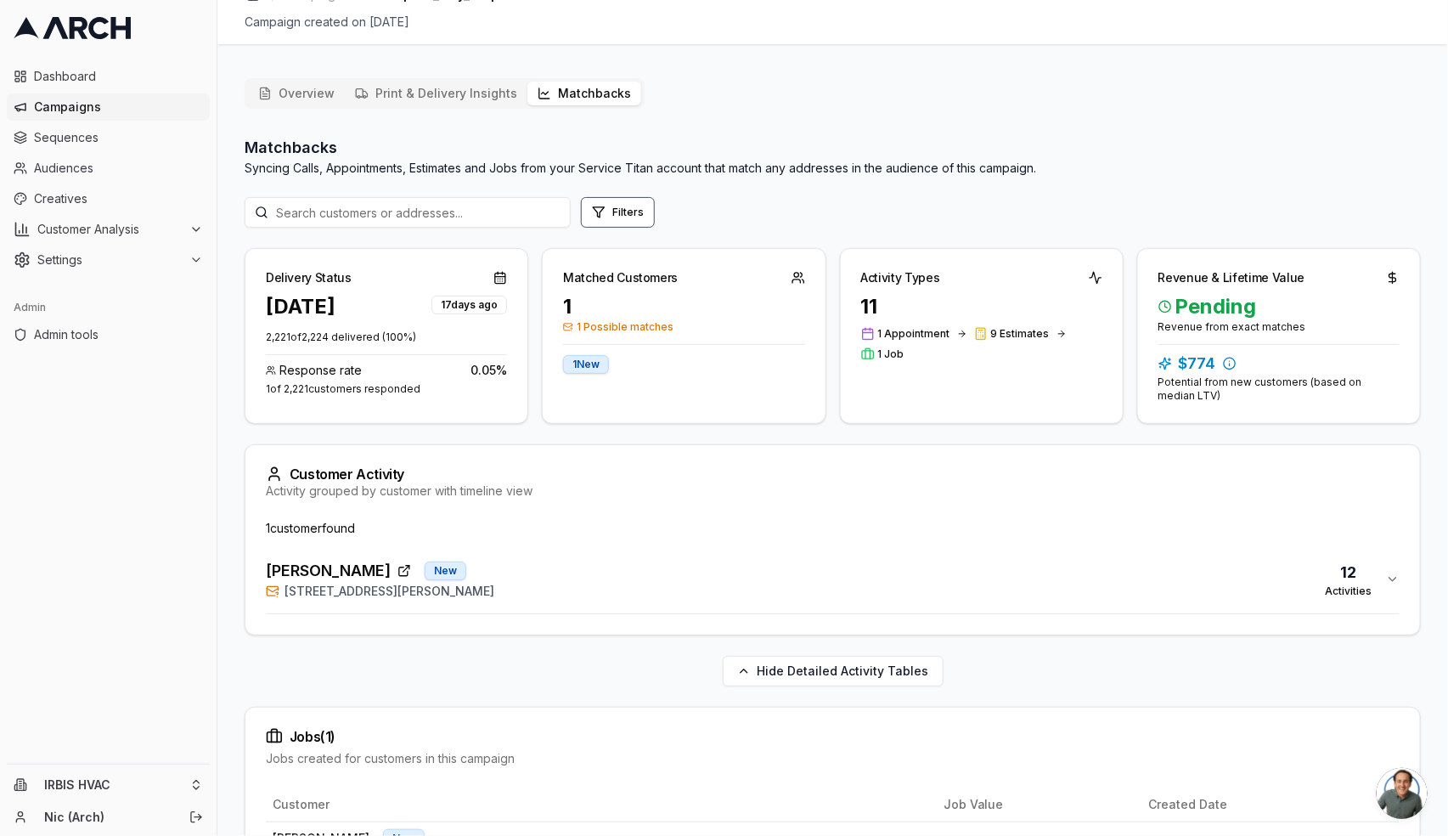
click at [552, 592] on div "[PERSON_NAME] [GEOGRAPHIC_DATA][STREET_ADDRESS][PERSON_NAME] 12 Activities" at bounding box center [826, 579] width 1120 height 41
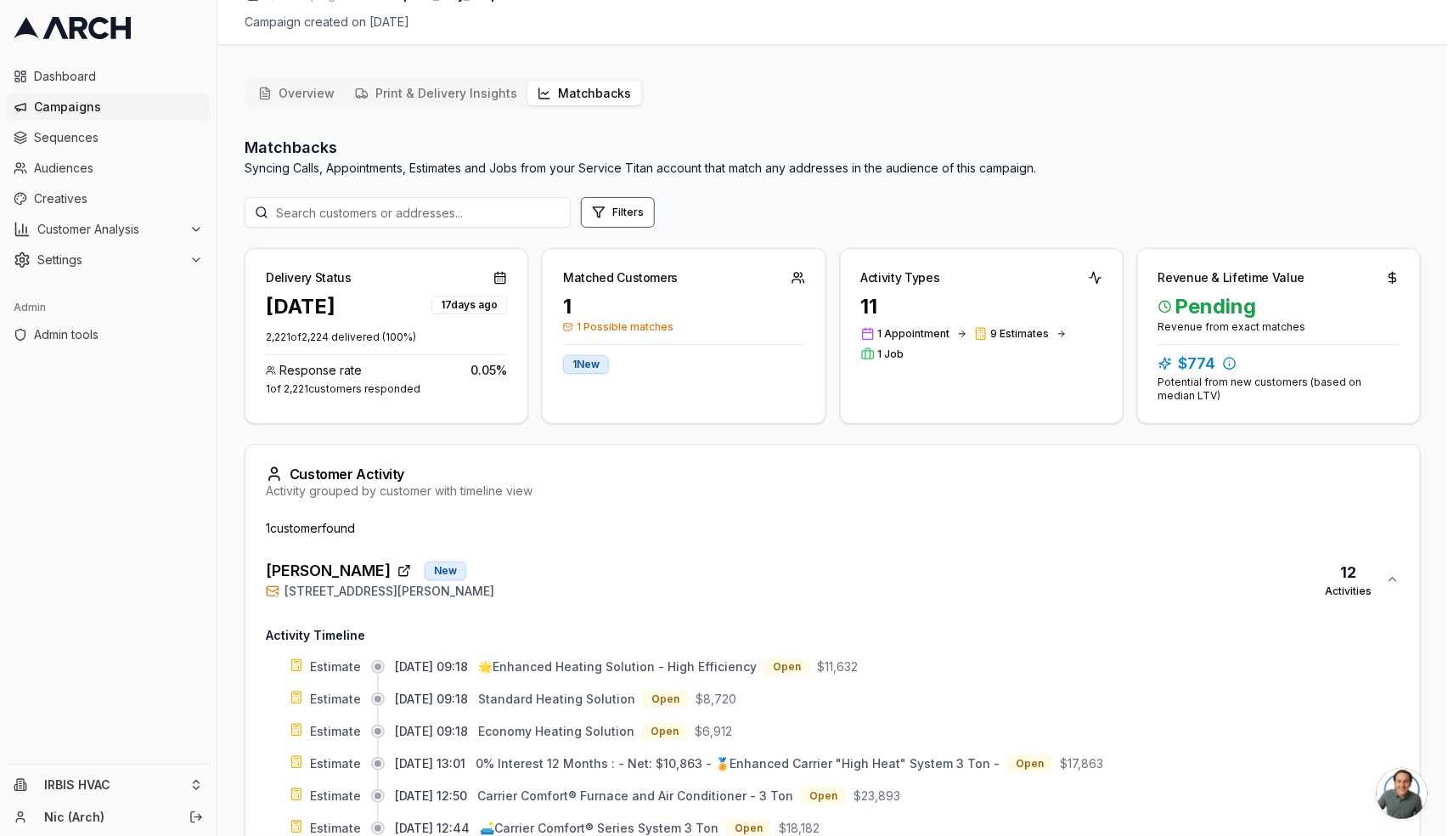
scroll to position [396, 0]
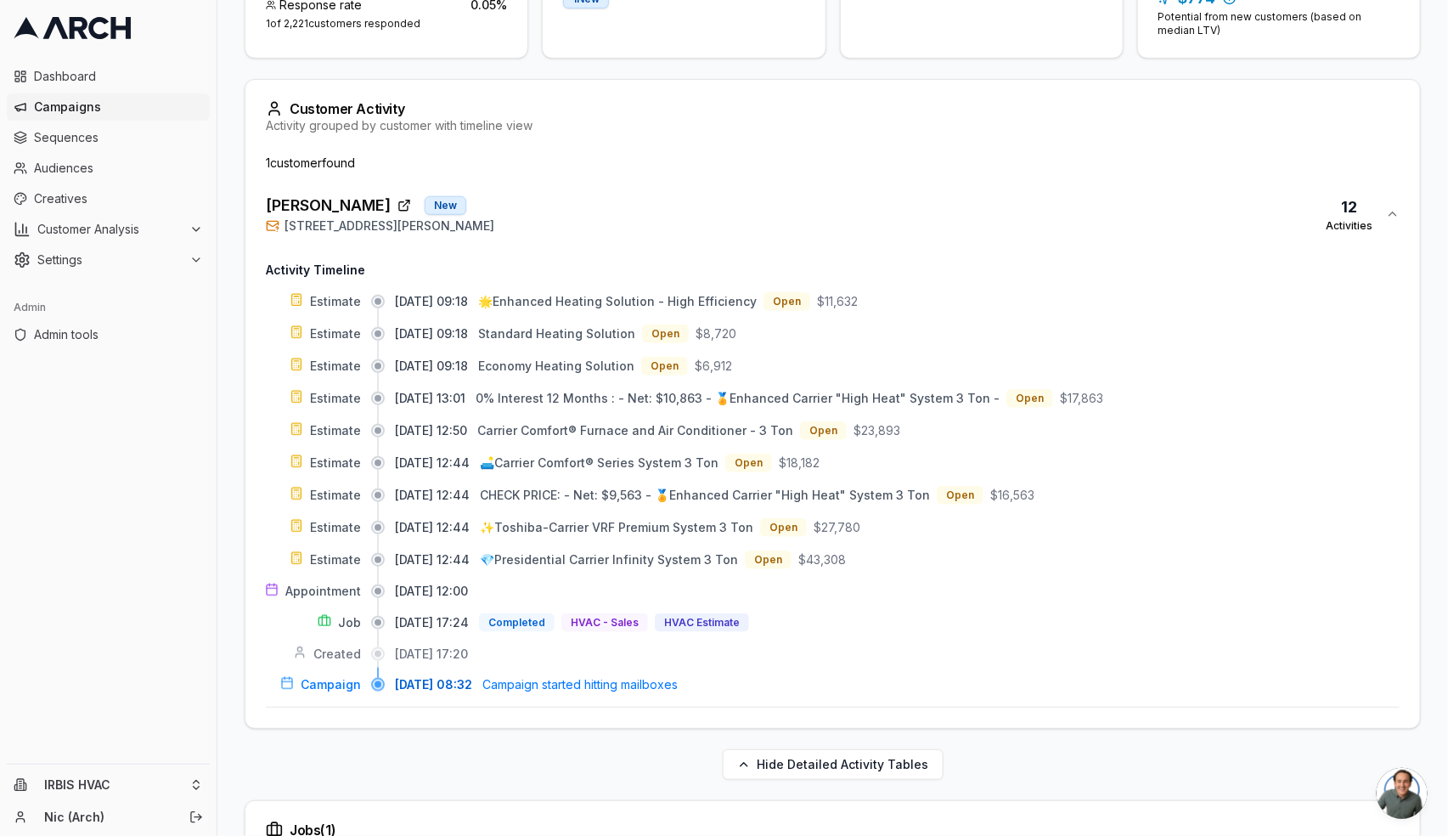
drag, startPoint x: 313, startPoint y: 224, endPoint x: 280, endPoint y: 227, distance: 32.4
click at [279, 225] on div "[STREET_ADDRESS][PERSON_NAME]" at bounding box center [380, 225] width 228 height 17
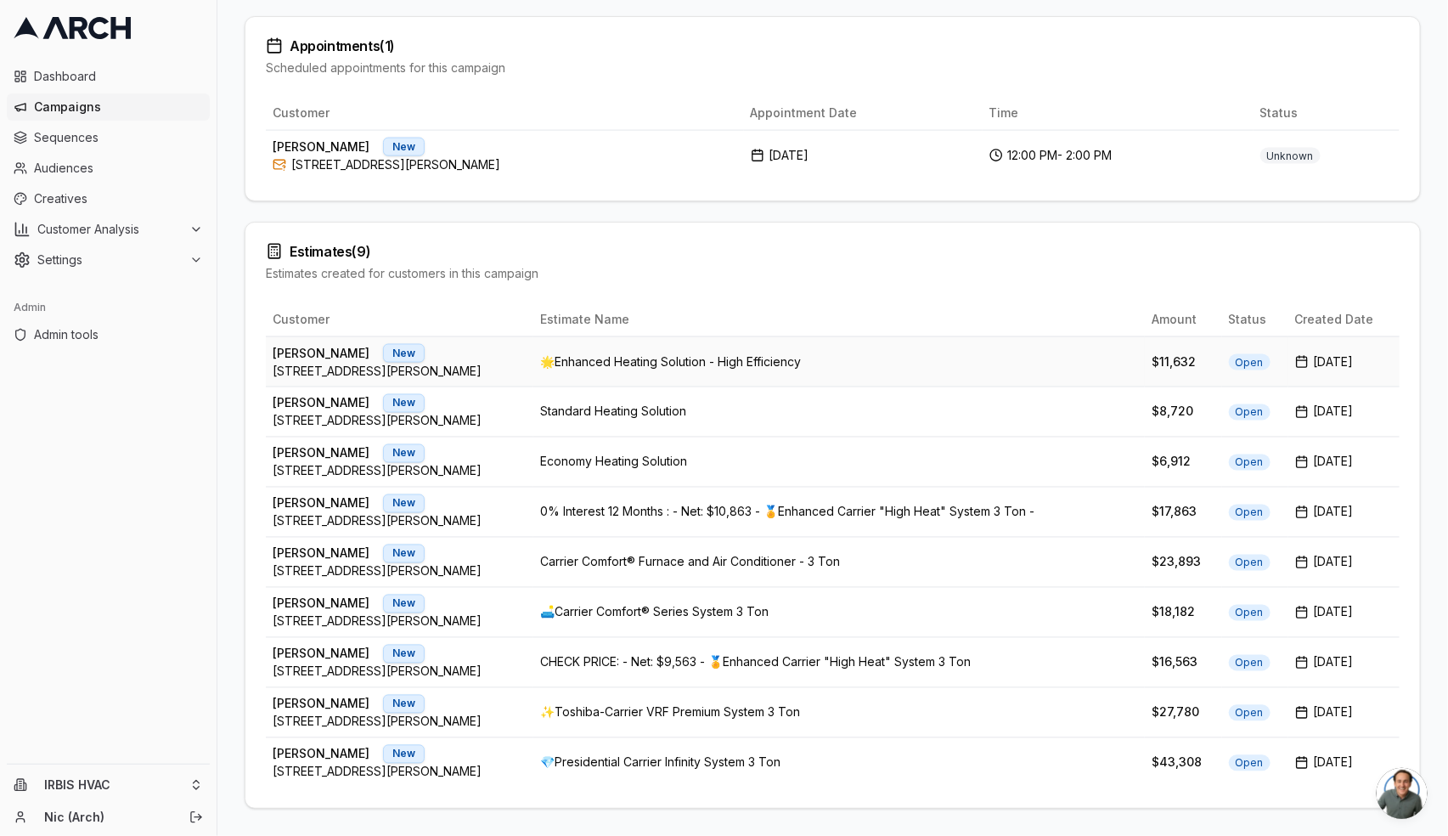
scroll to position [0, 0]
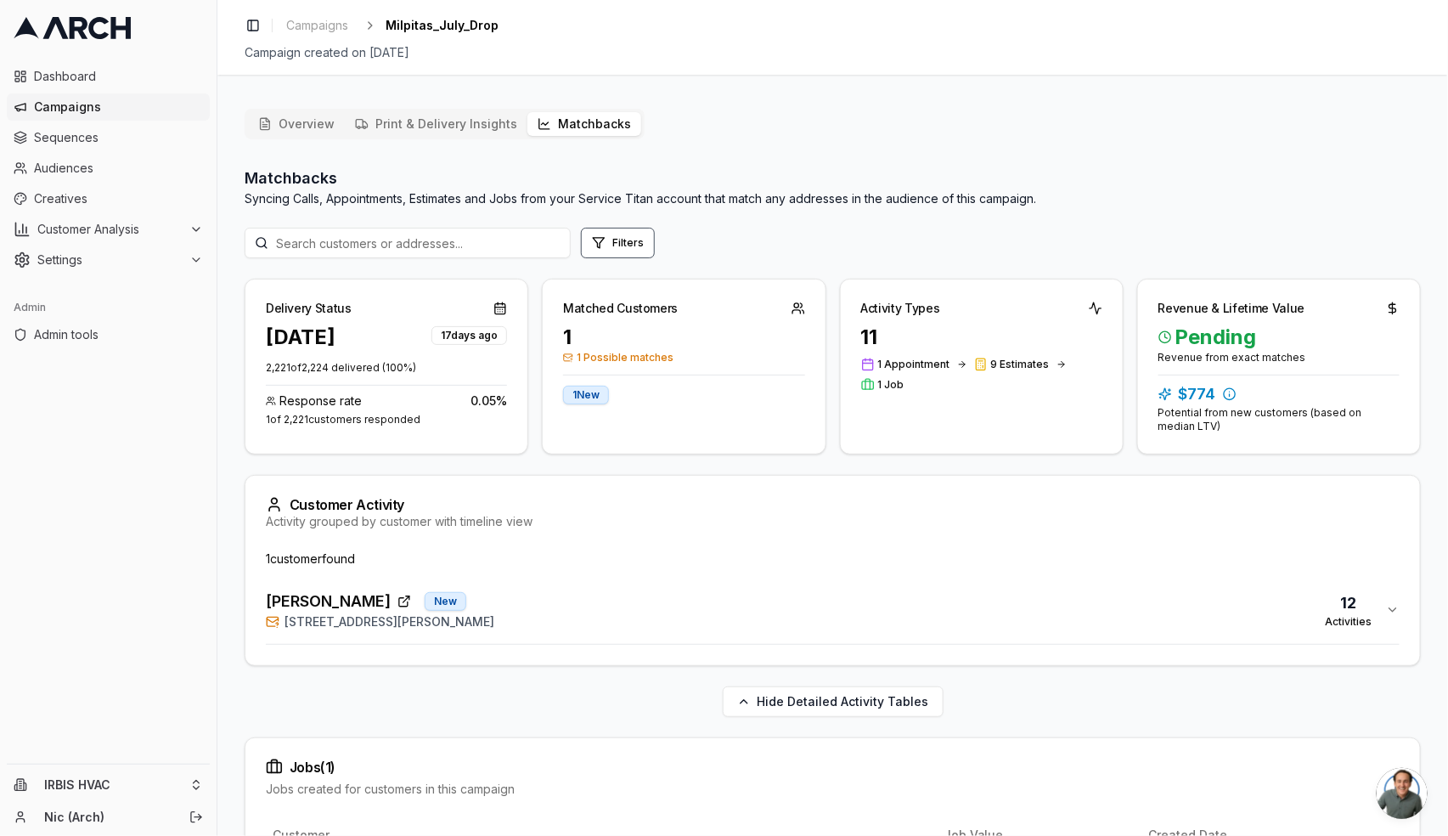
click at [318, 125] on button "Overview" at bounding box center [296, 124] width 97 height 24
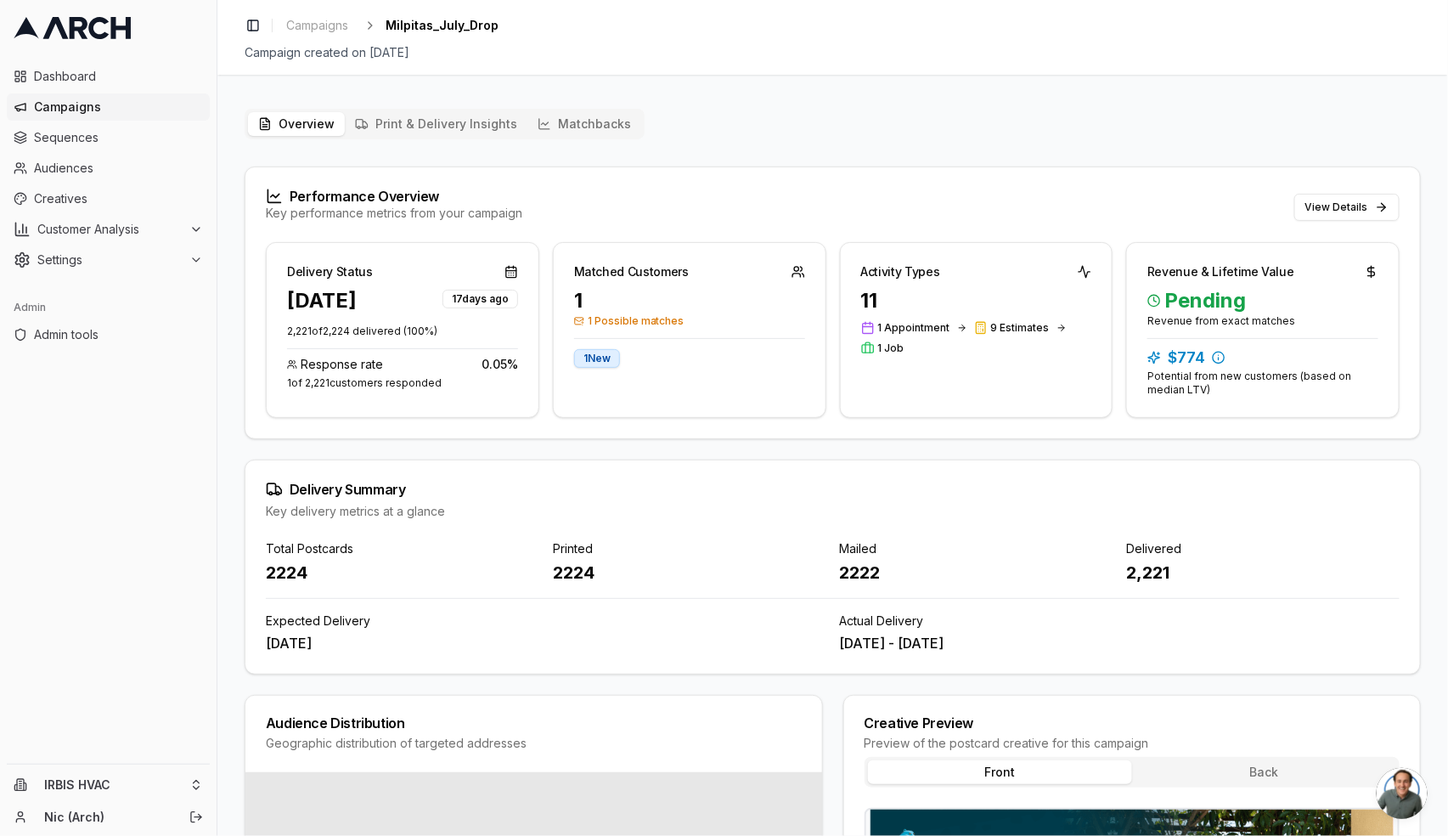
click at [320, 39] on div "Toggle Sidebar Campaigns Milpitas_July_Drop Campaign created on [DATE]" at bounding box center [832, 37] width 1231 height 75
click at [328, 22] on span "Campaigns" at bounding box center [317, 25] width 62 height 17
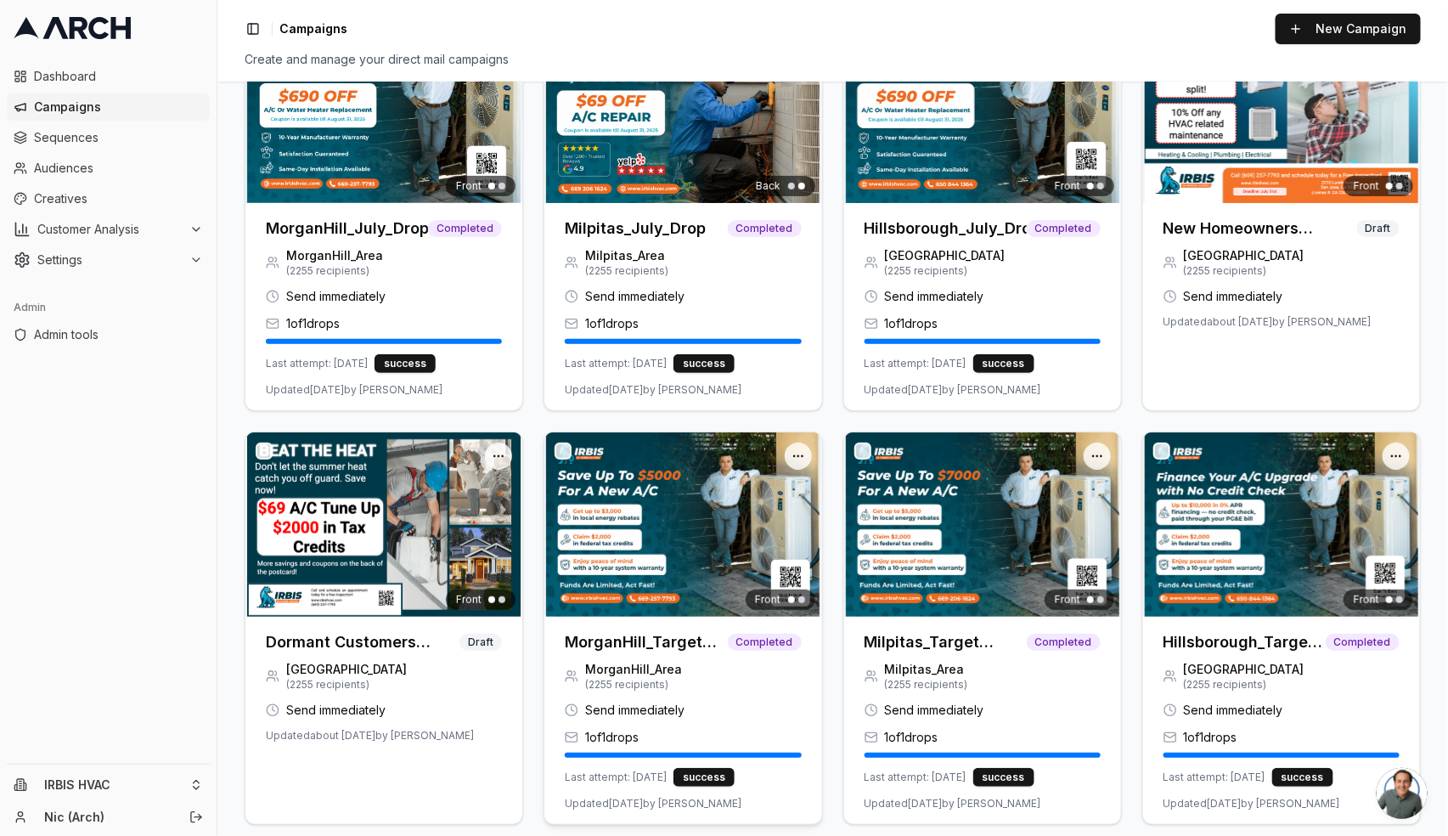
scroll to position [180, 0]
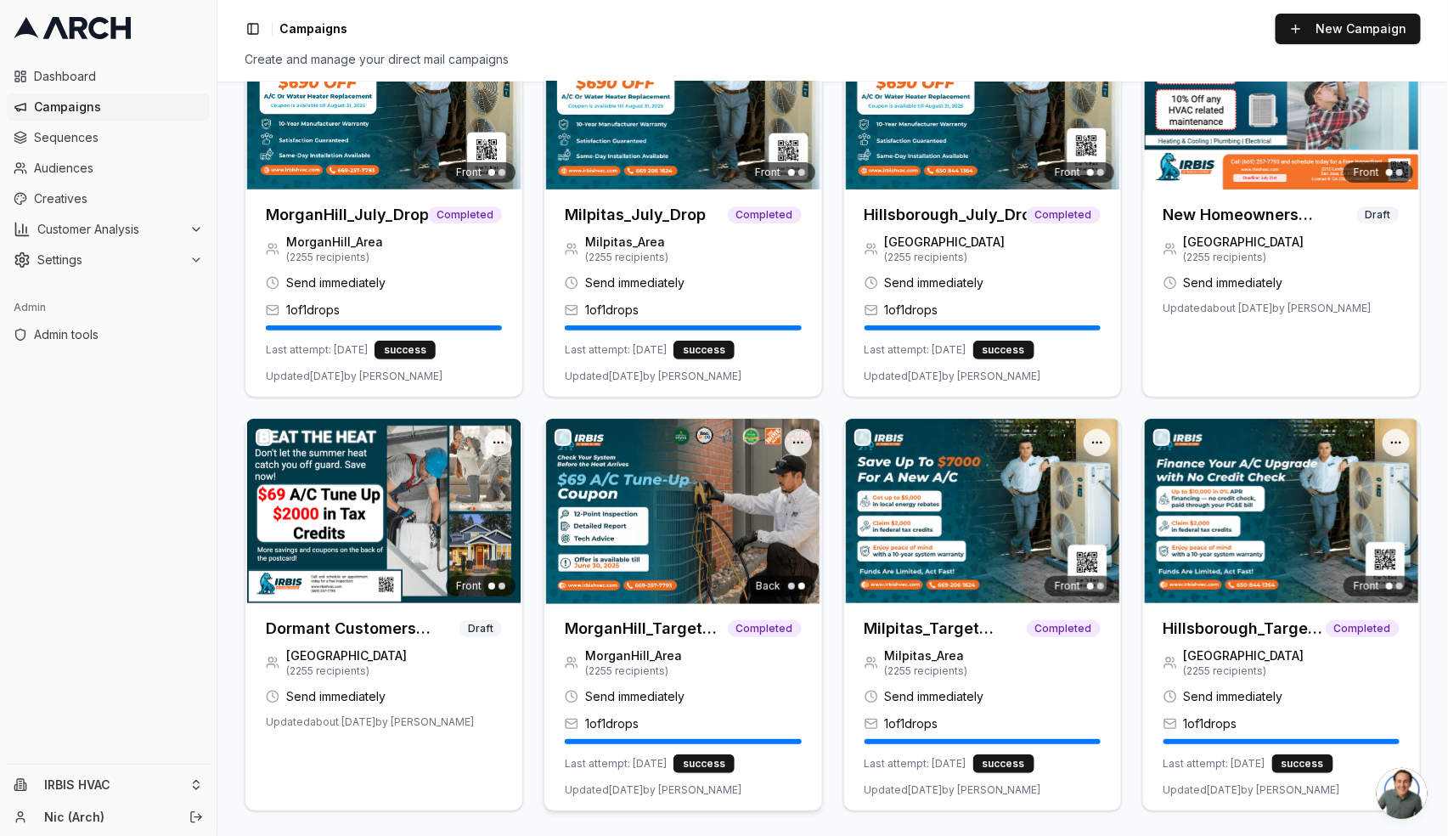
click at [677, 630] on h3 "MorganHill_Target (Copy)" at bounding box center [646, 629] width 162 height 24
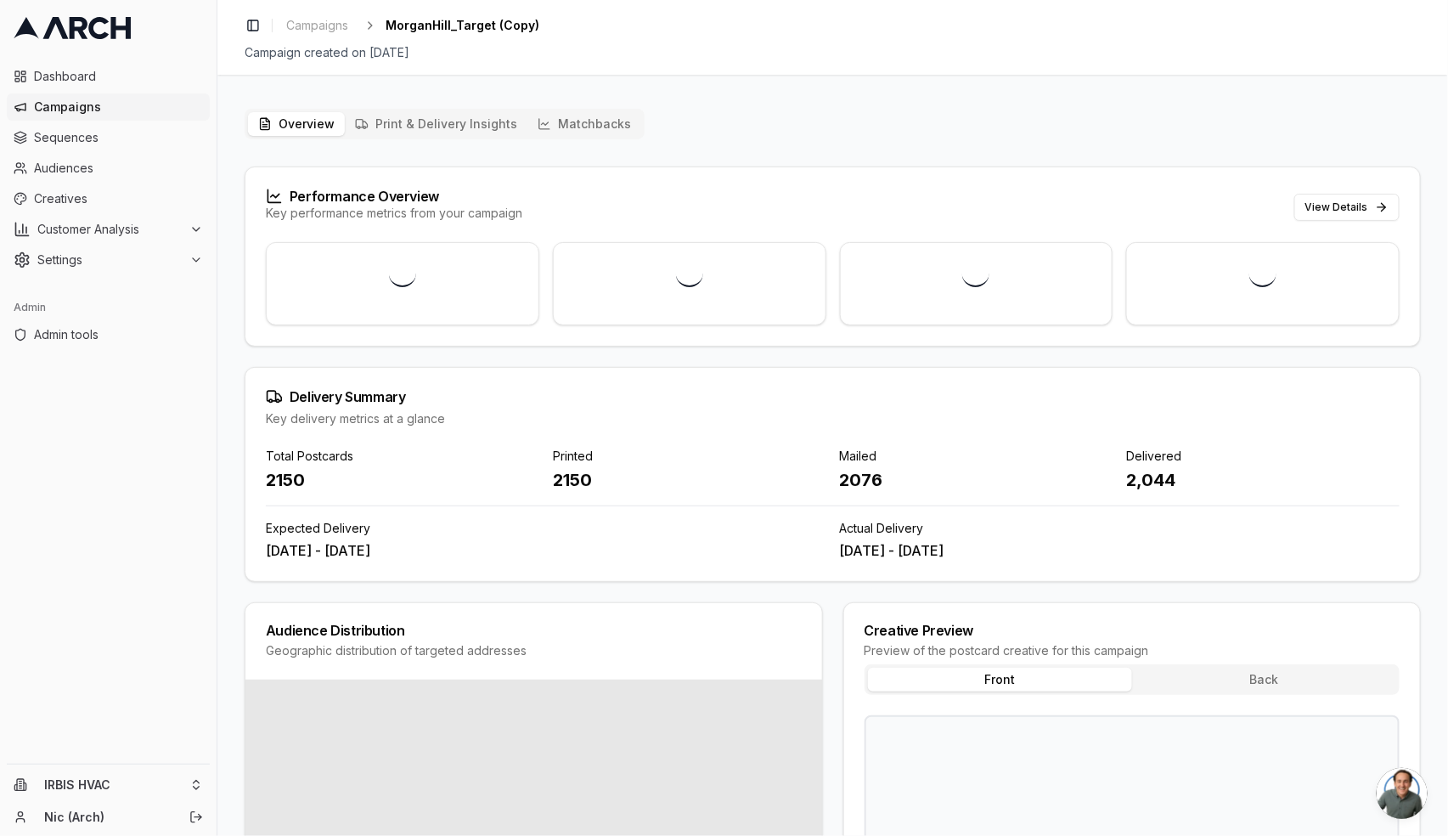
click at [567, 125] on button "Matchbacks" at bounding box center [584, 124] width 114 height 24
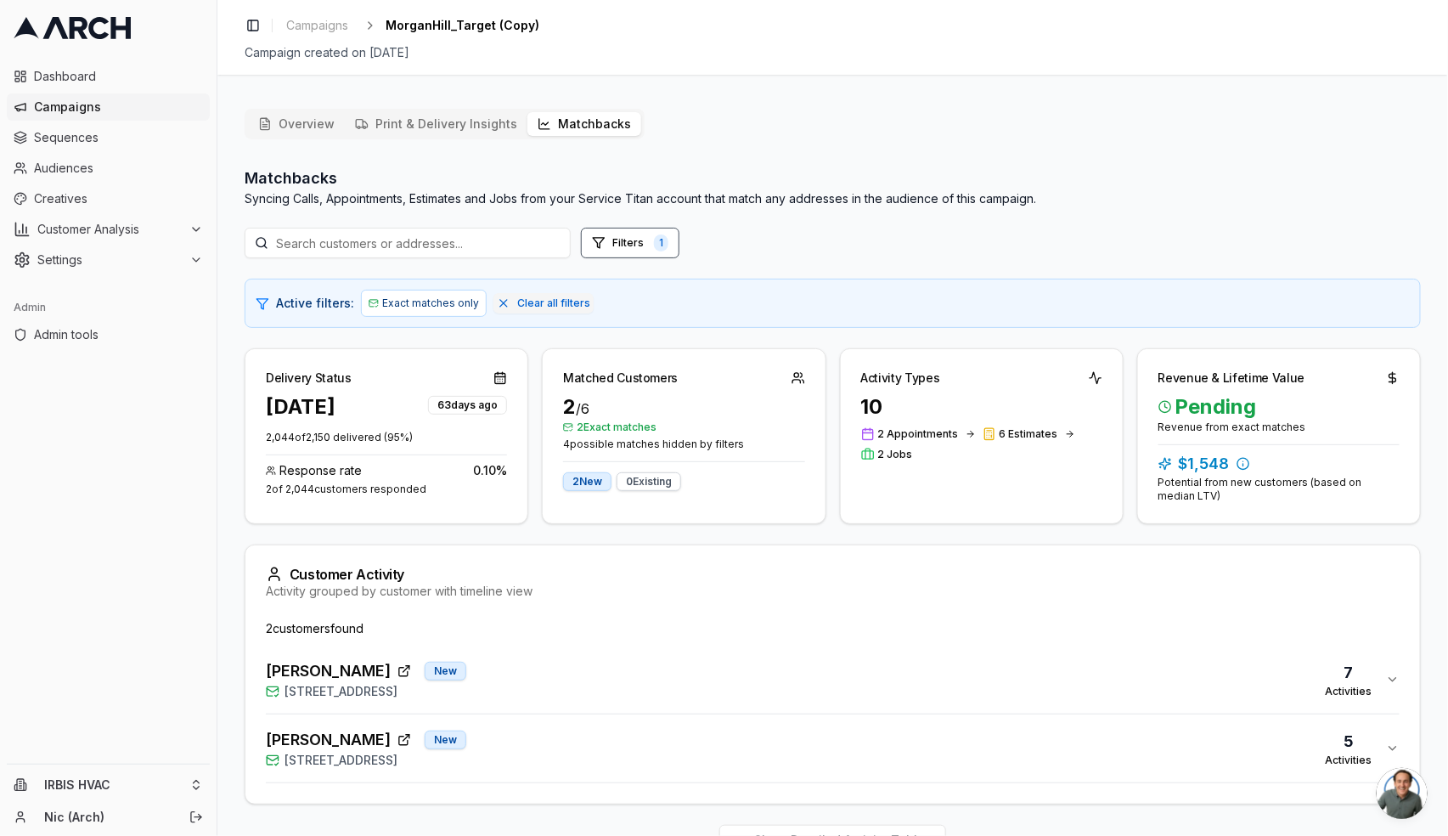
click at [805, 691] on div "[PERSON_NAME] New [STREET_ADDRESS] 7 Activities" at bounding box center [826, 679] width 1120 height 41
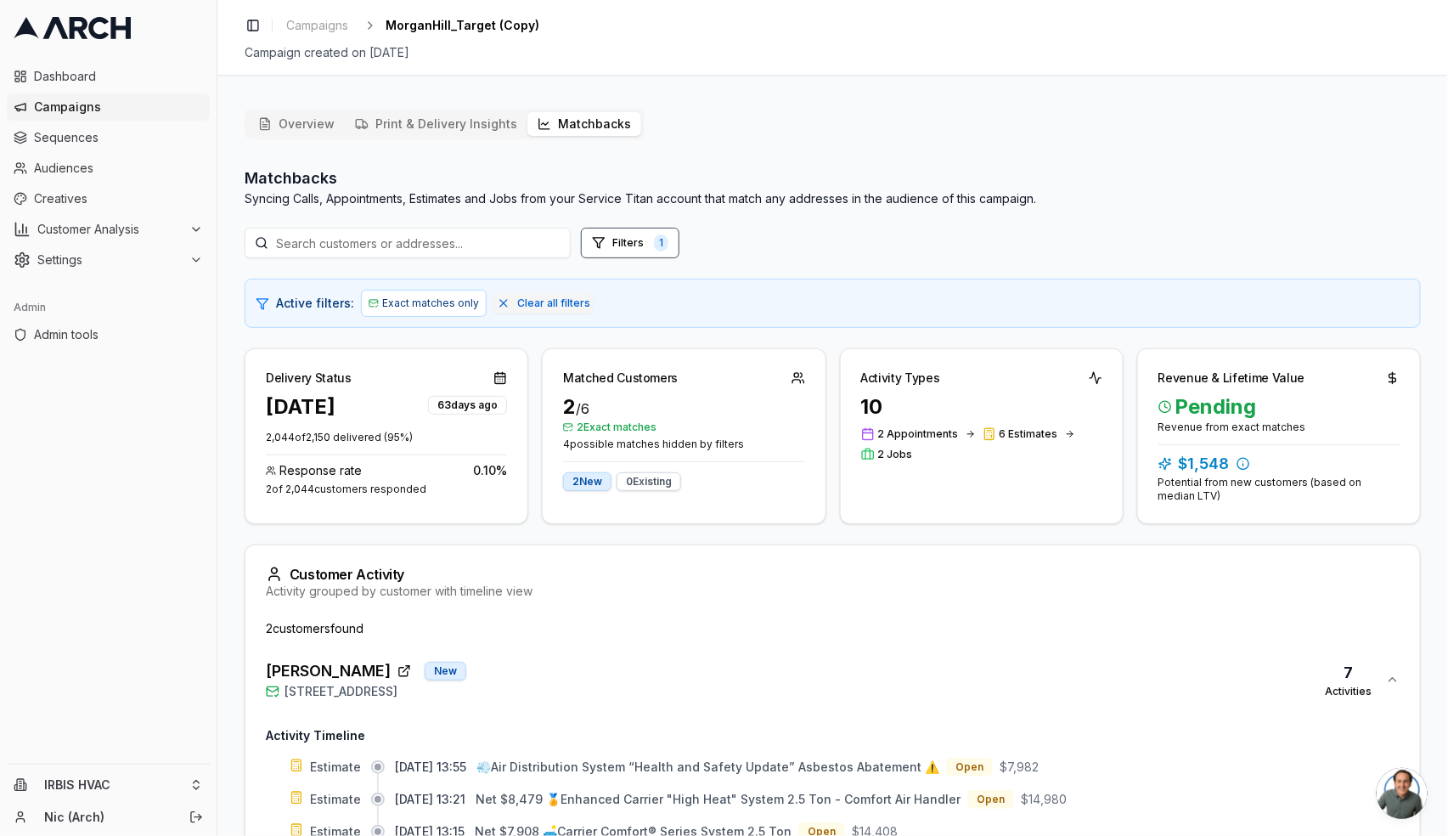
scroll to position [346, 0]
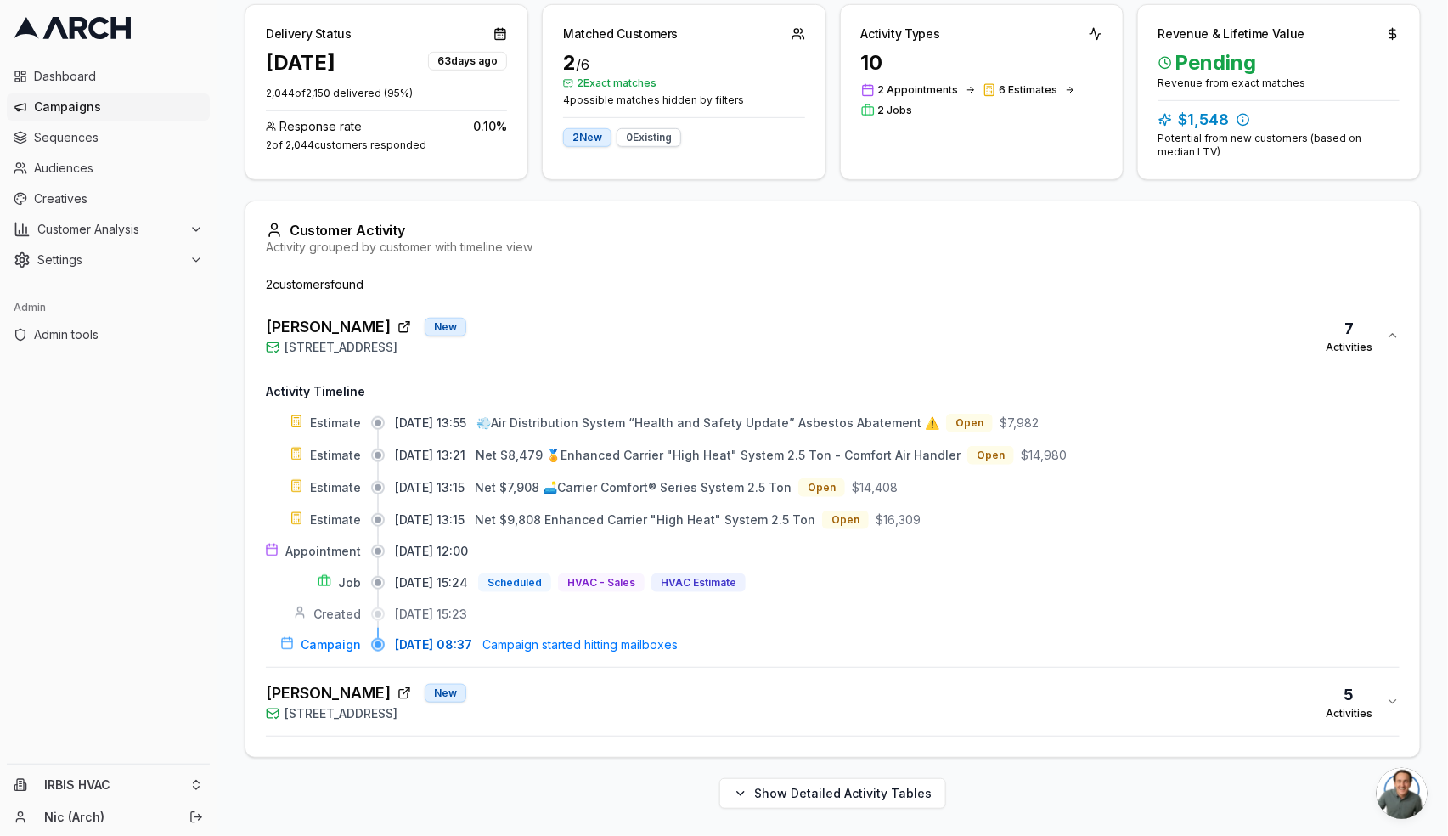
click at [805, 706] on div "[PERSON_NAME] New [STREET_ADDRESS] Activities" at bounding box center [826, 701] width 1120 height 41
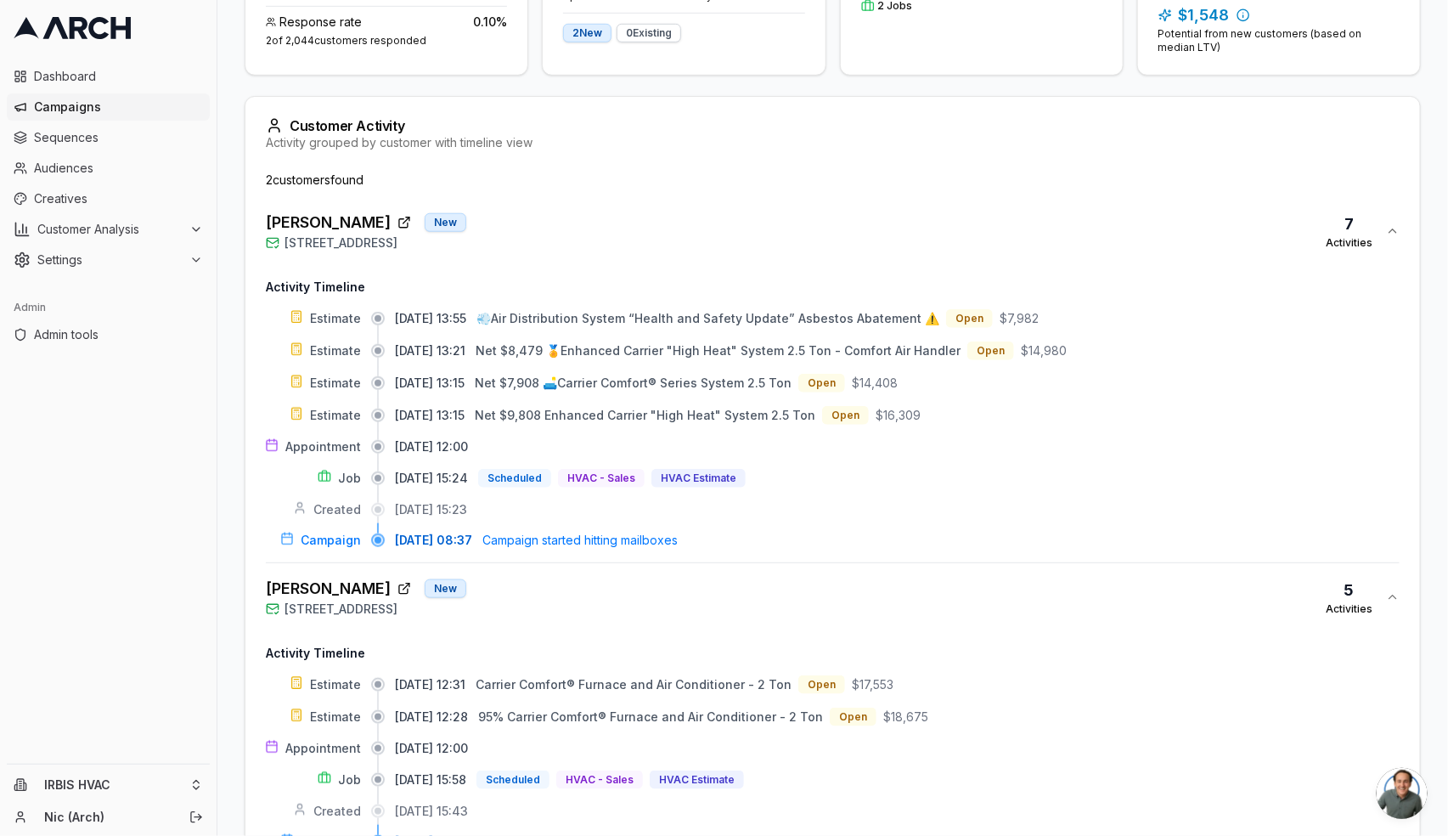
scroll to position [0, 0]
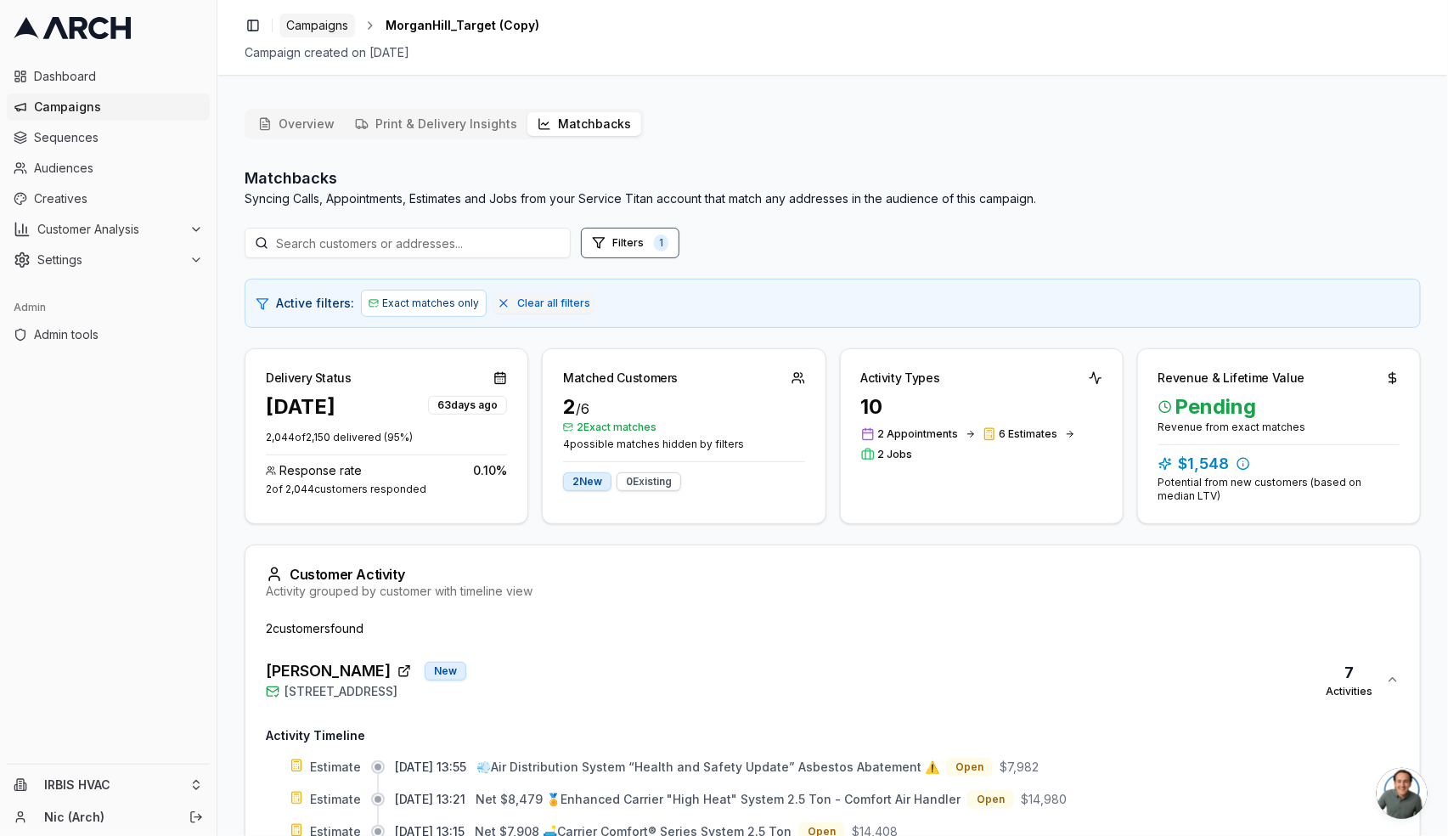
click at [323, 25] on span "Campaigns" at bounding box center [317, 25] width 62 height 17
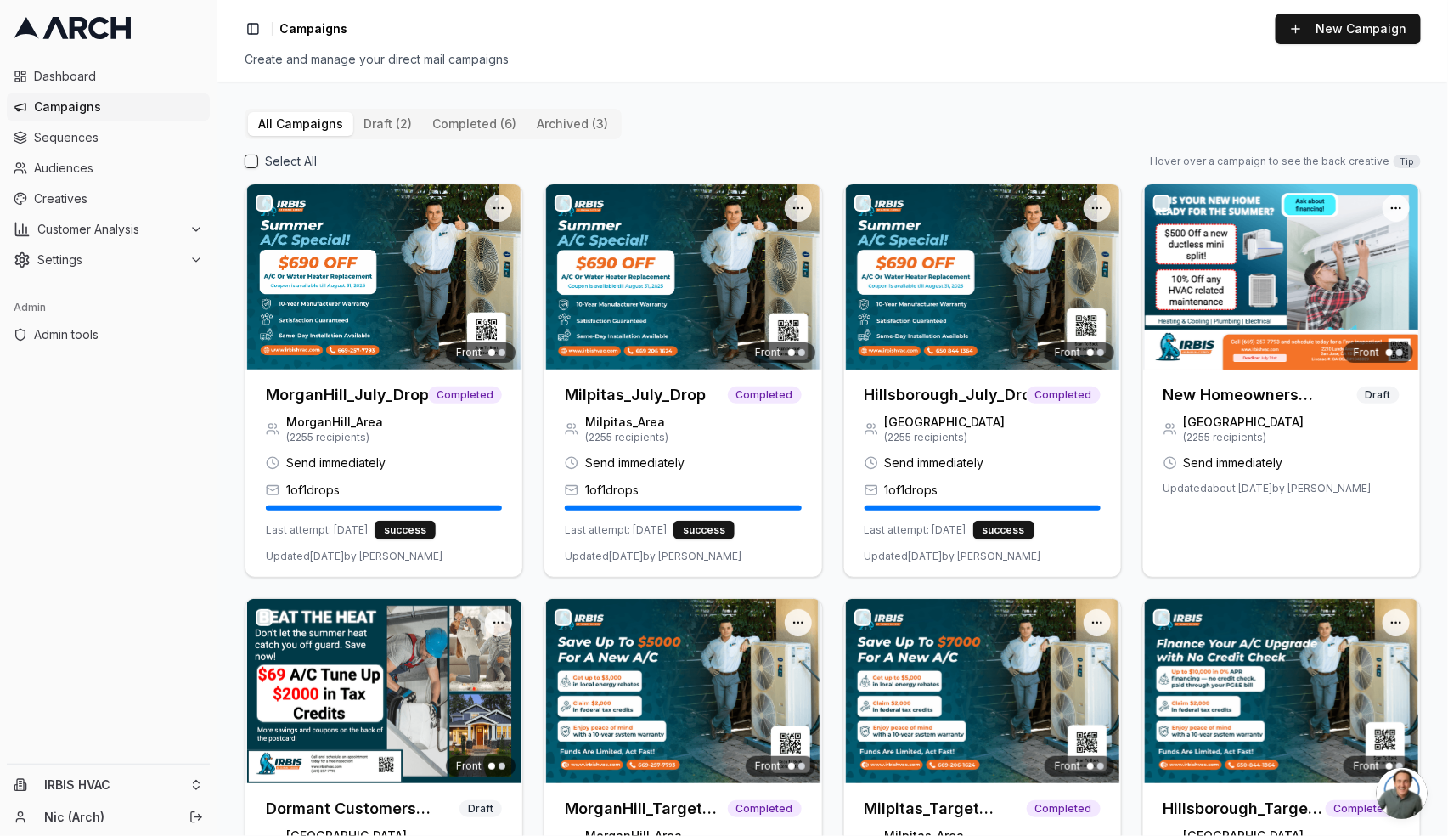
scroll to position [180, 0]
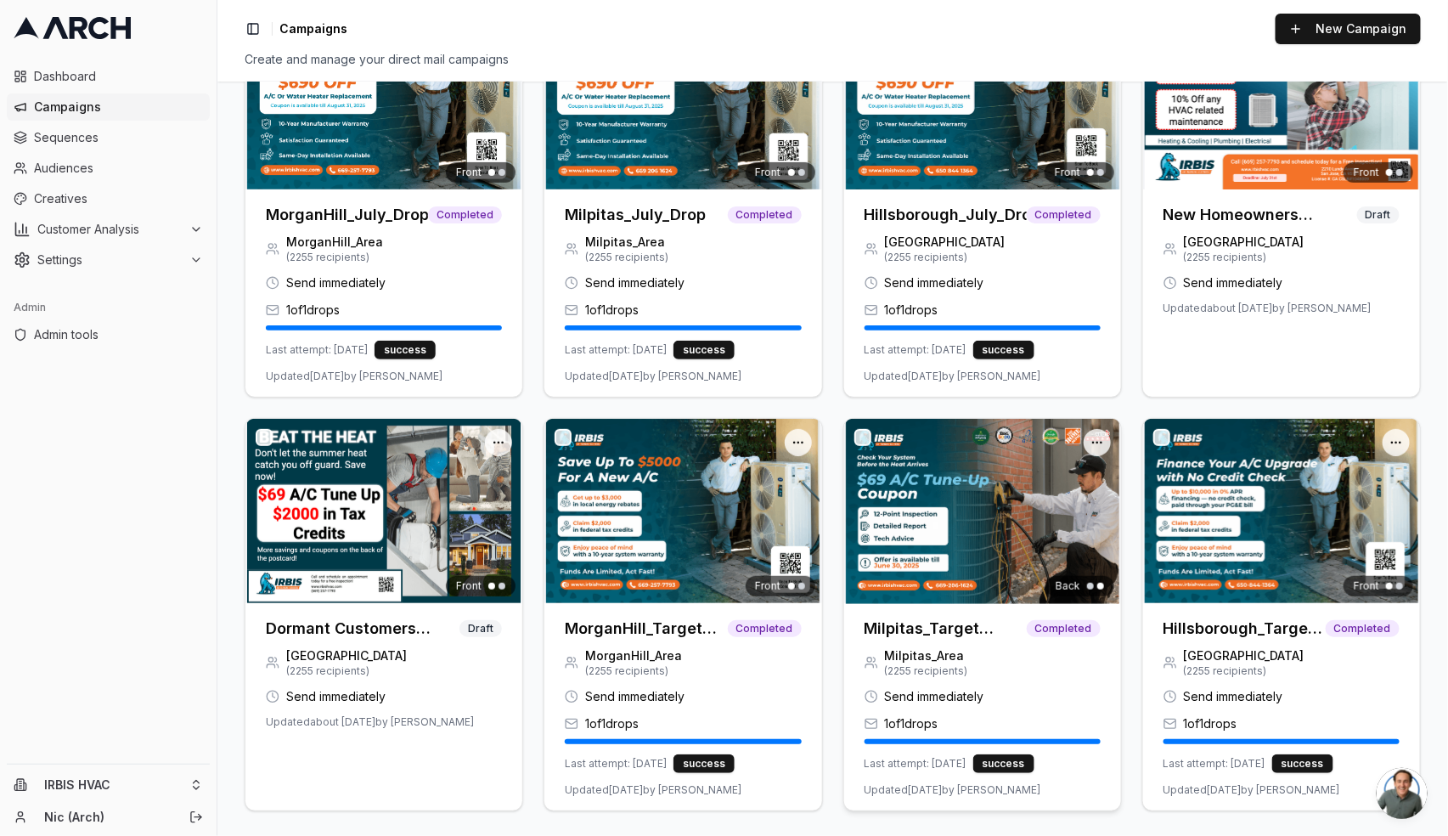
click at [936, 628] on h3 "Milpitas_Target (Copy)" at bounding box center [946, 629] width 162 height 24
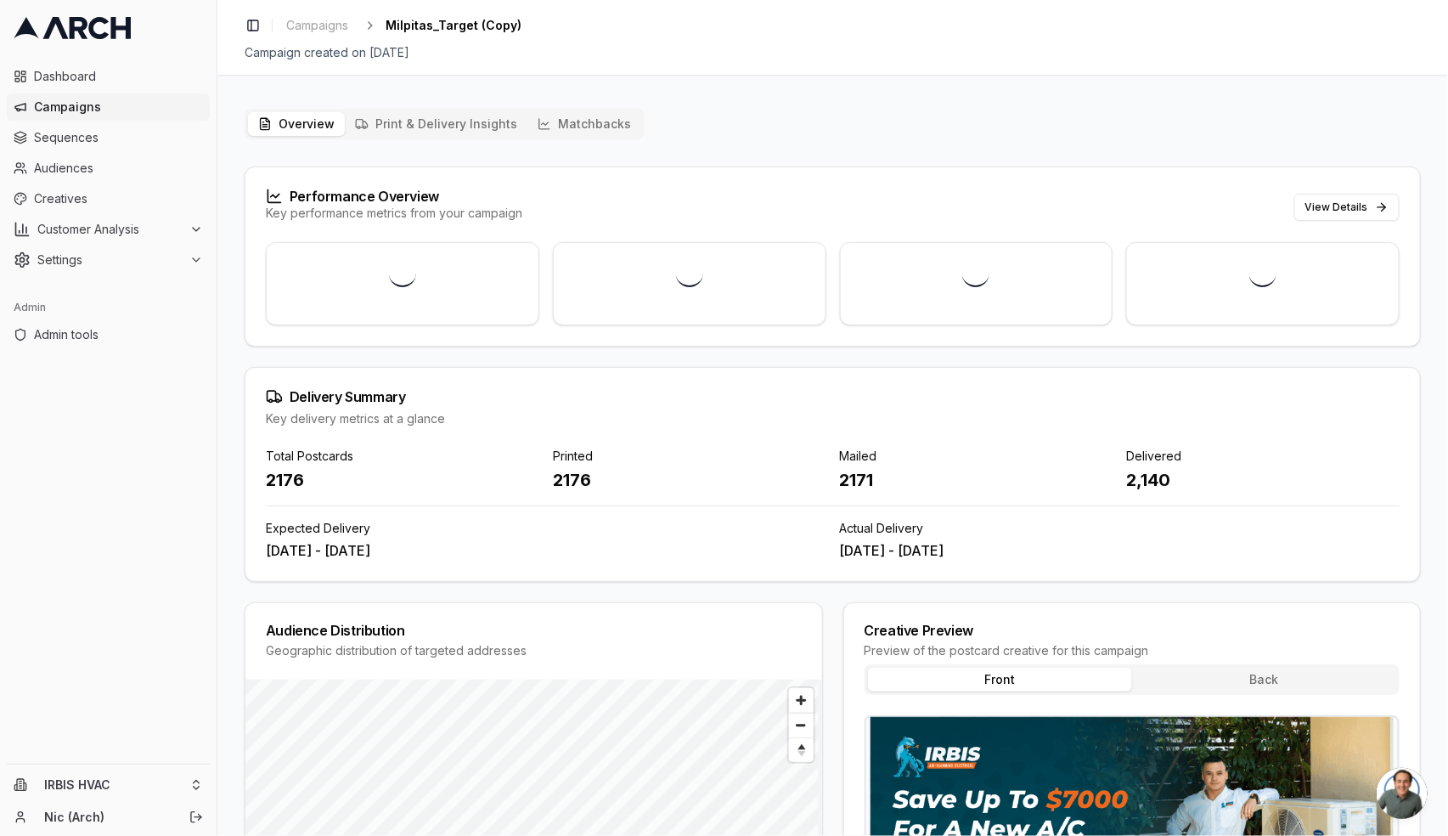
click at [560, 128] on button "Matchbacks" at bounding box center [584, 124] width 114 height 24
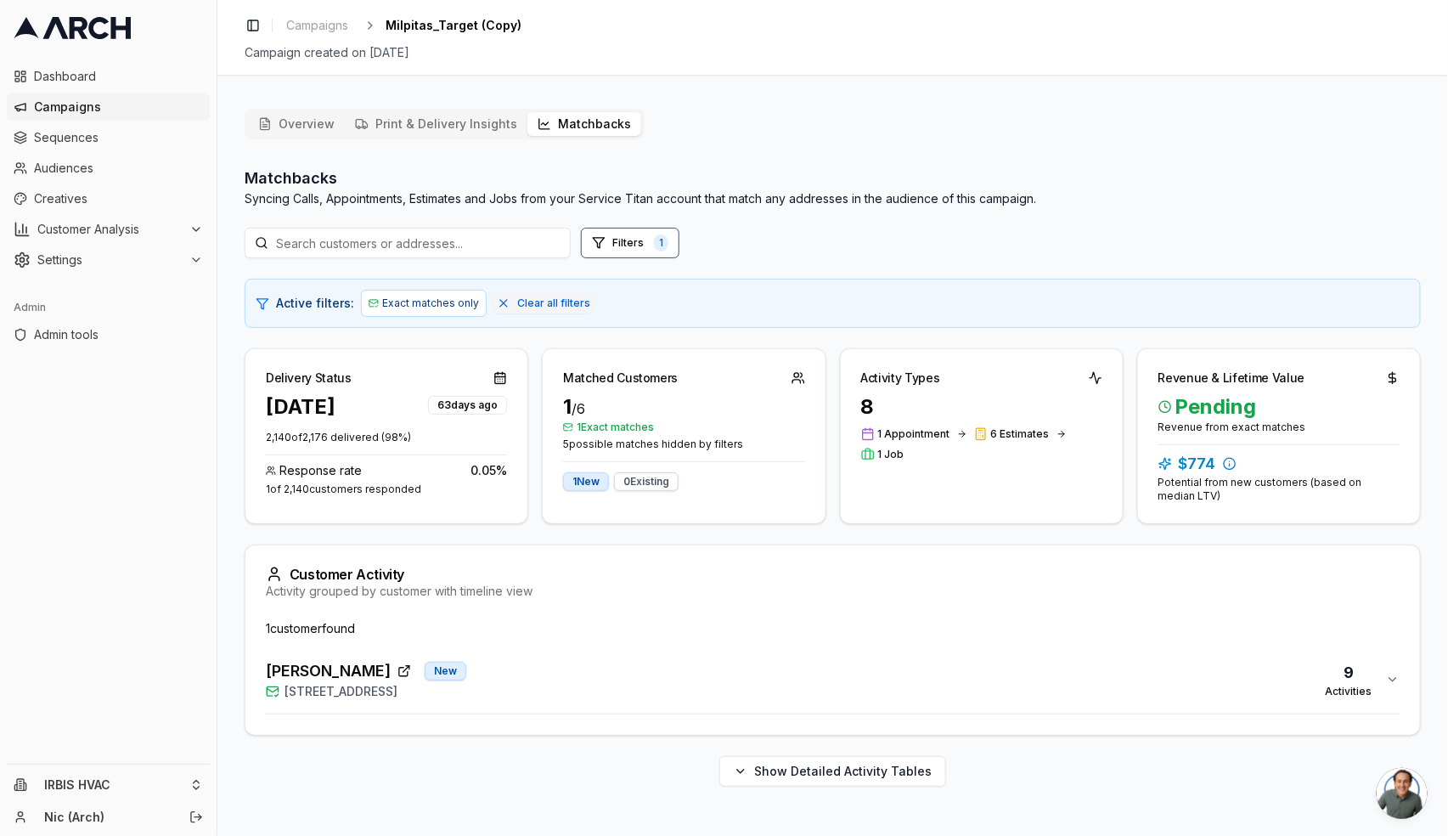
click at [713, 698] on div "[PERSON_NAME] New [STREET_ADDRESS] 9 Activities" at bounding box center [826, 679] width 1120 height 41
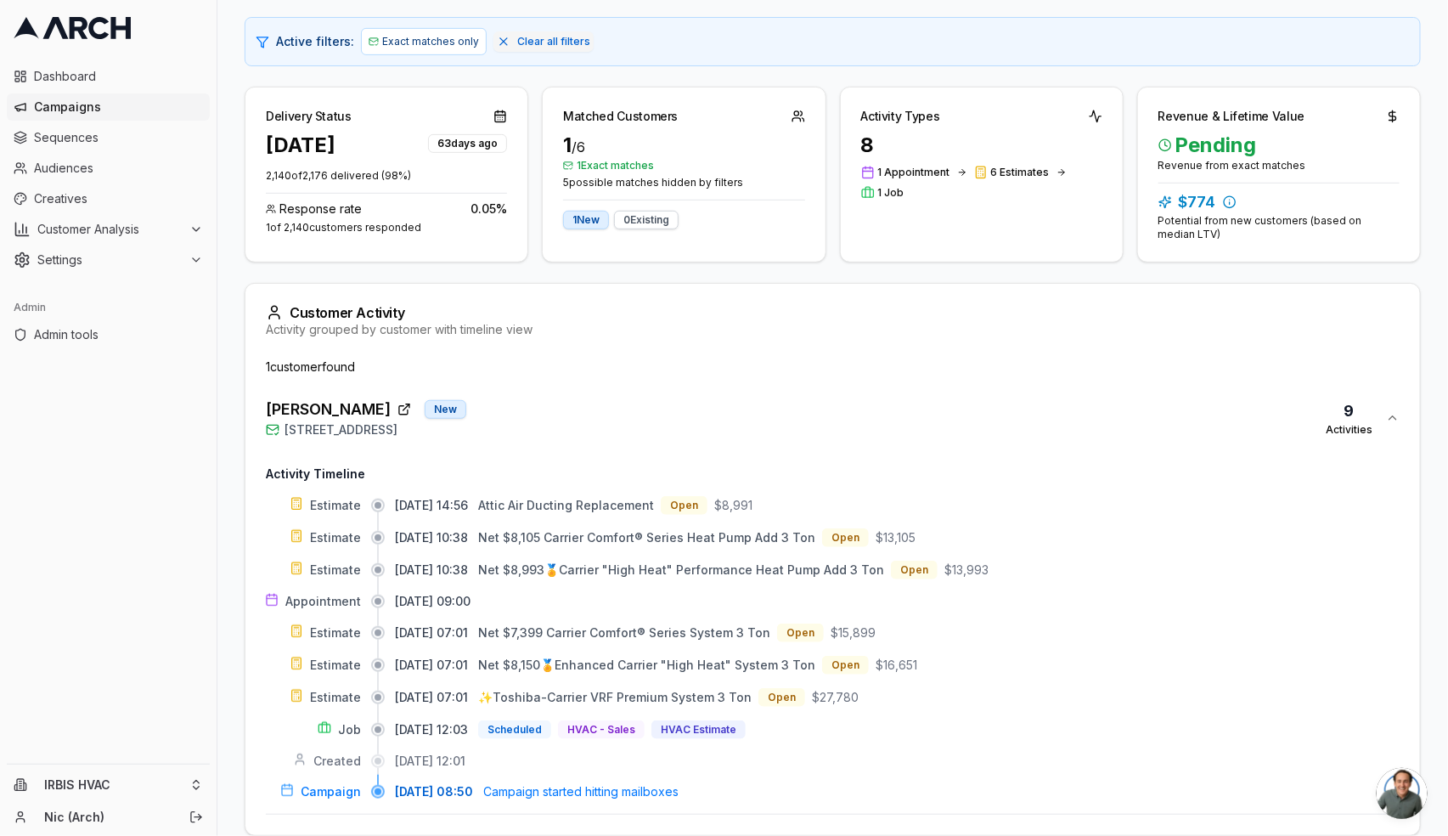
scroll to position [287, 0]
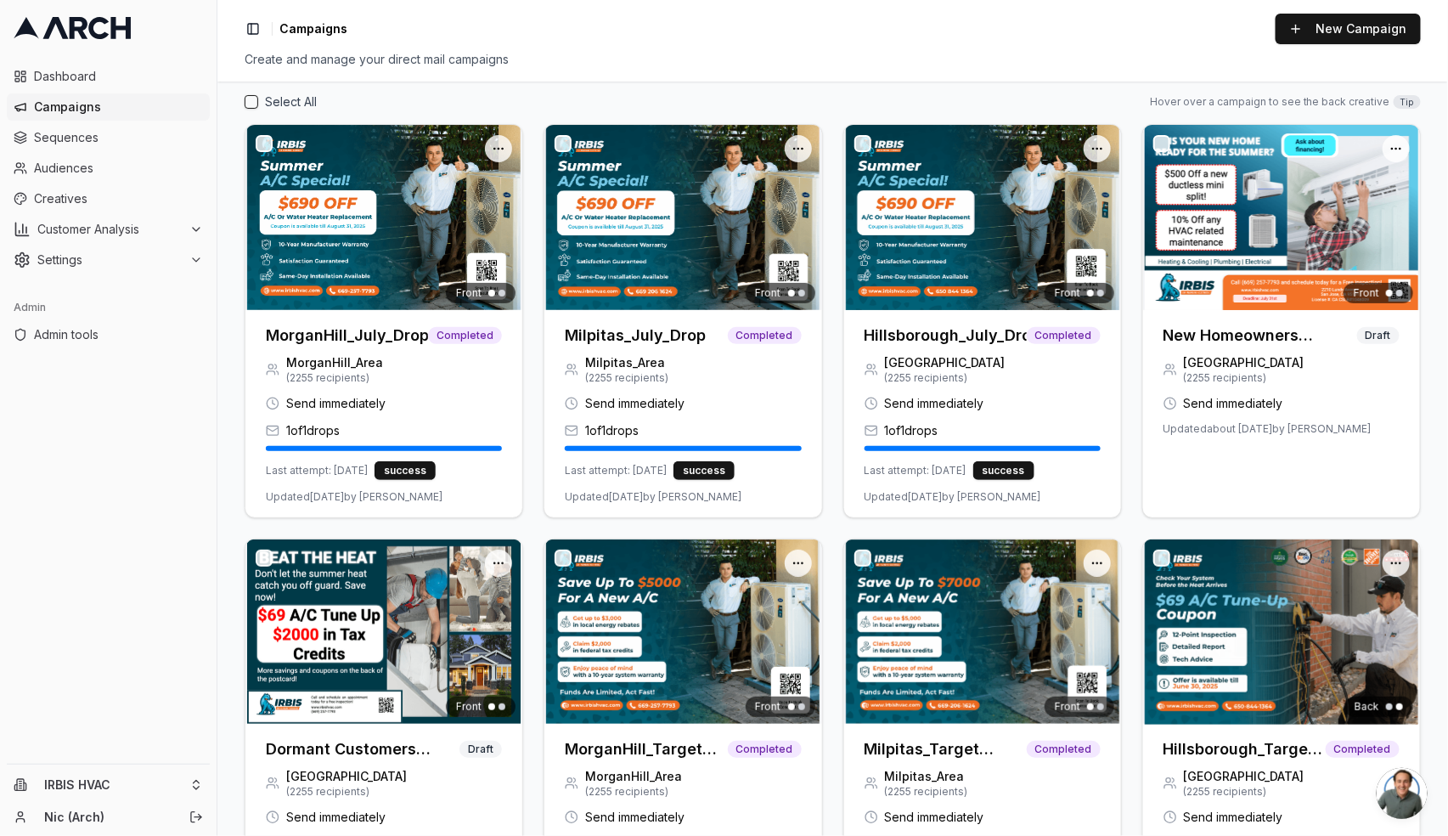
scroll to position [180, 0]
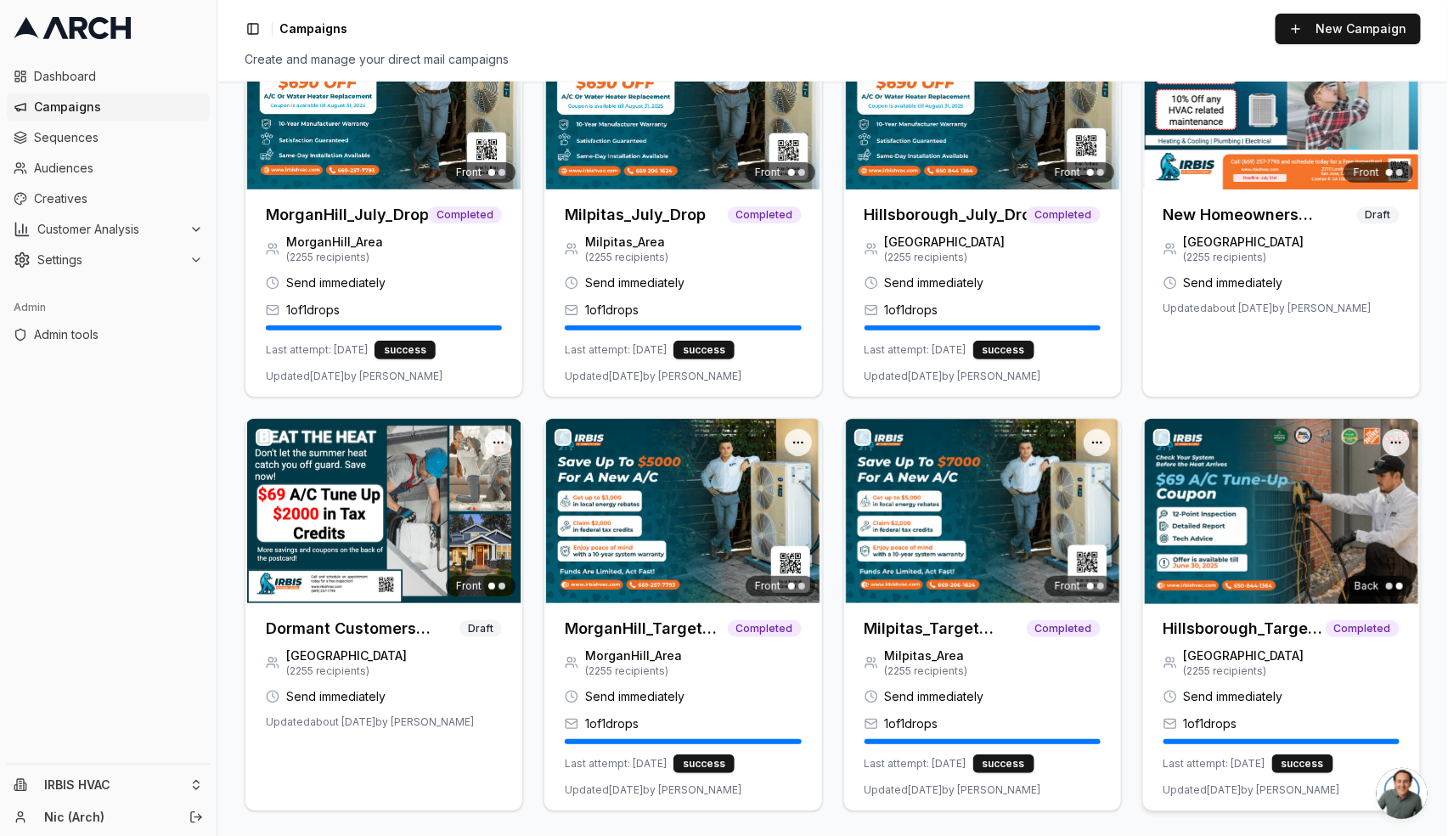
click at [1182, 629] on h3 "Hillsborough_Target (Copy)" at bounding box center [1245, 629] width 162 height 24
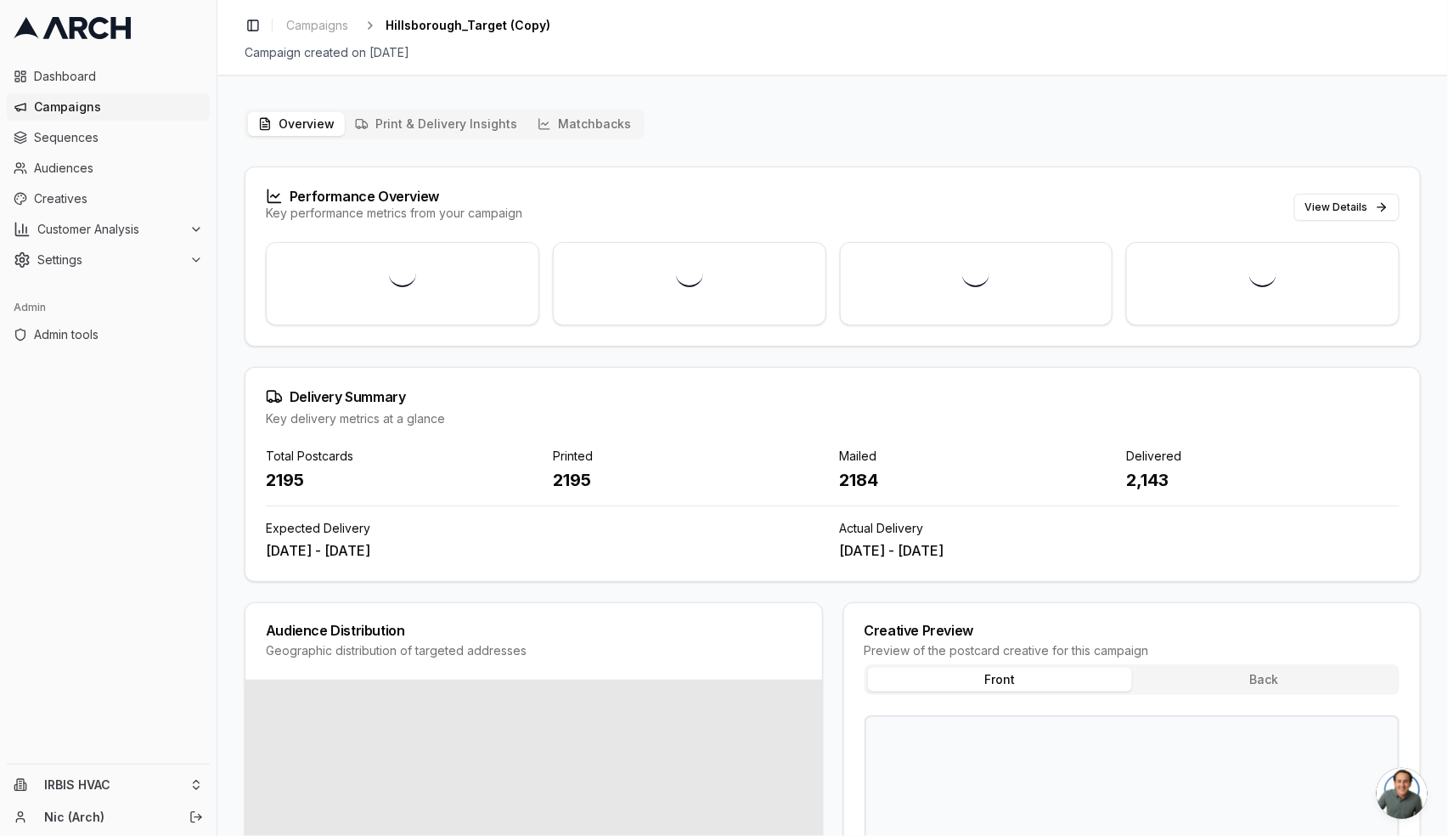
click at [554, 124] on button "Matchbacks" at bounding box center [584, 124] width 114 height 24
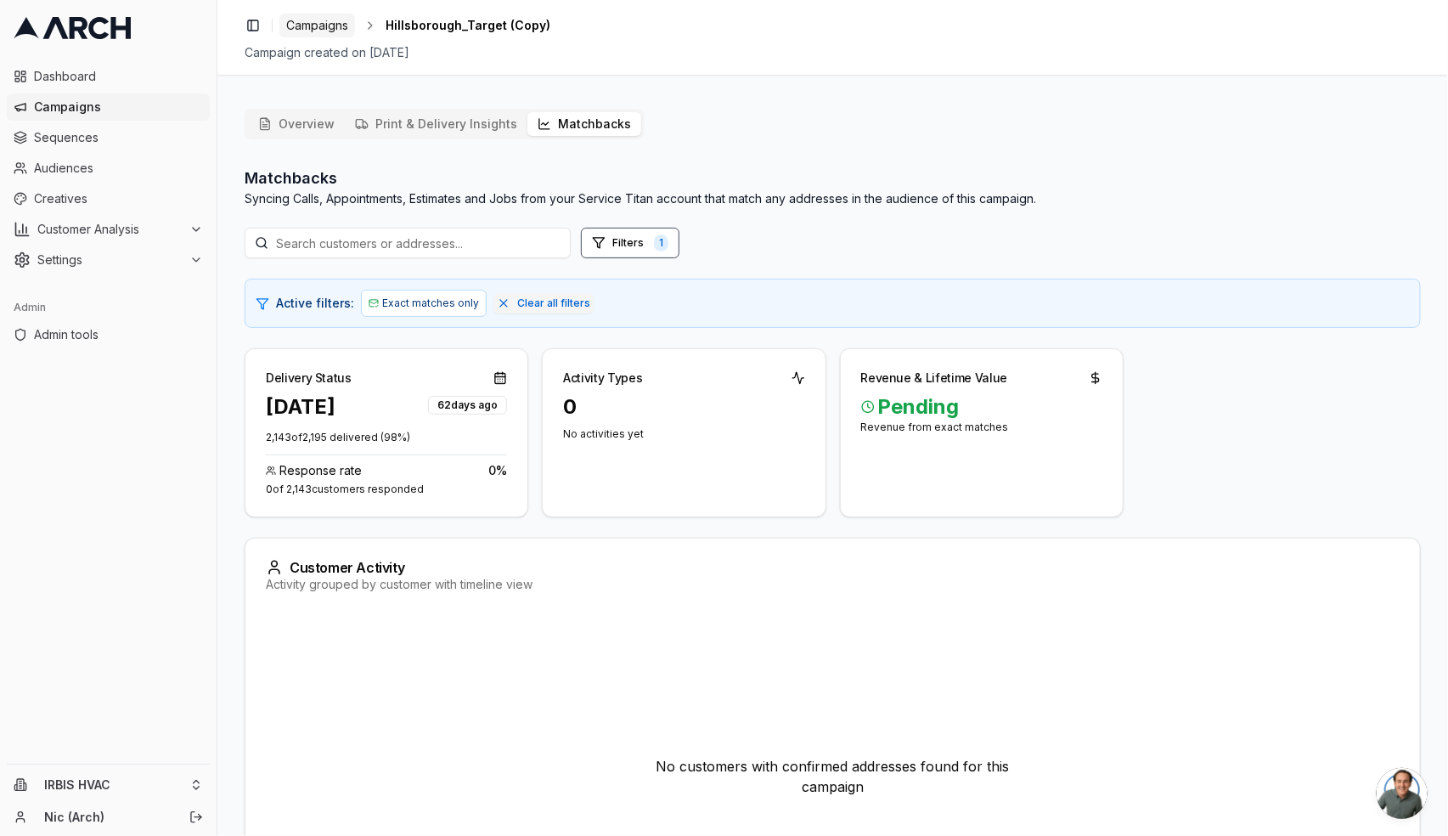
click at [317, 22] on span "Campaigns" at bounding box center [317, 25] width 62 height 17
